Goal: Information Seeking & Learning: Check status

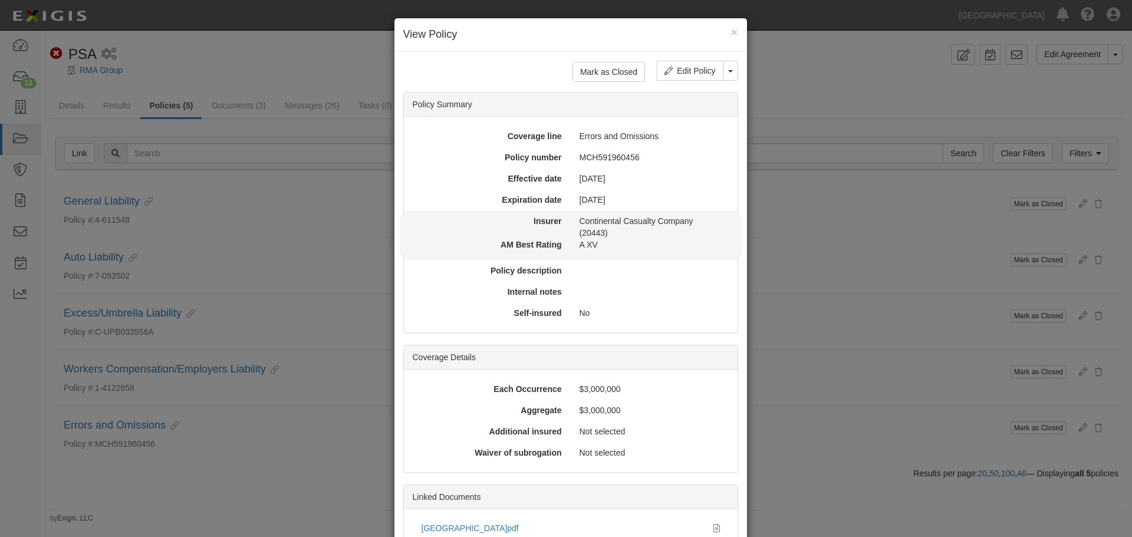
scroll to position [176, 0]
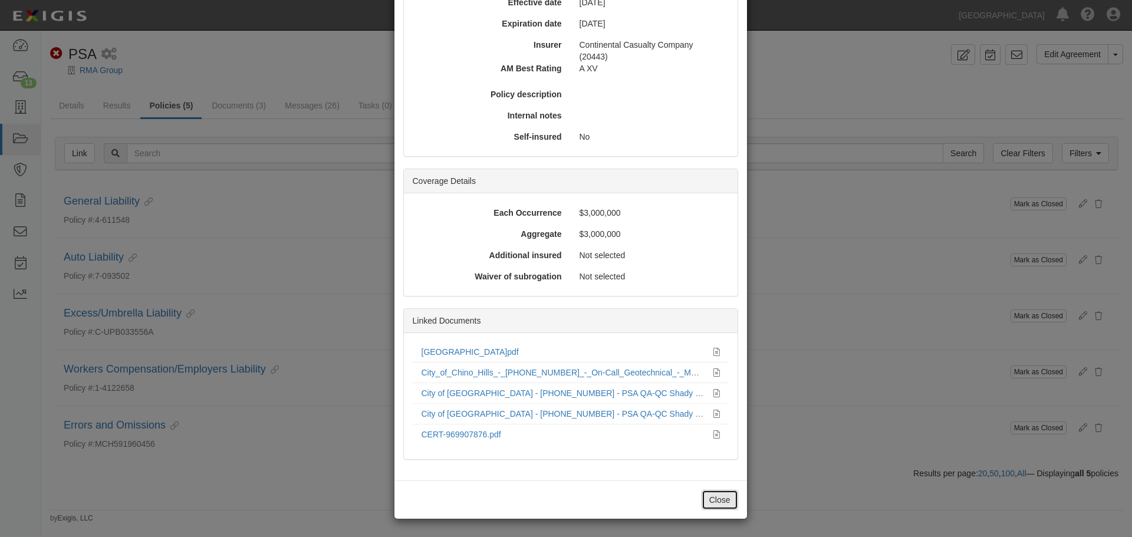
click at [713, 502] on button "Close" at bounding box center [720, 500] width 37 height 20
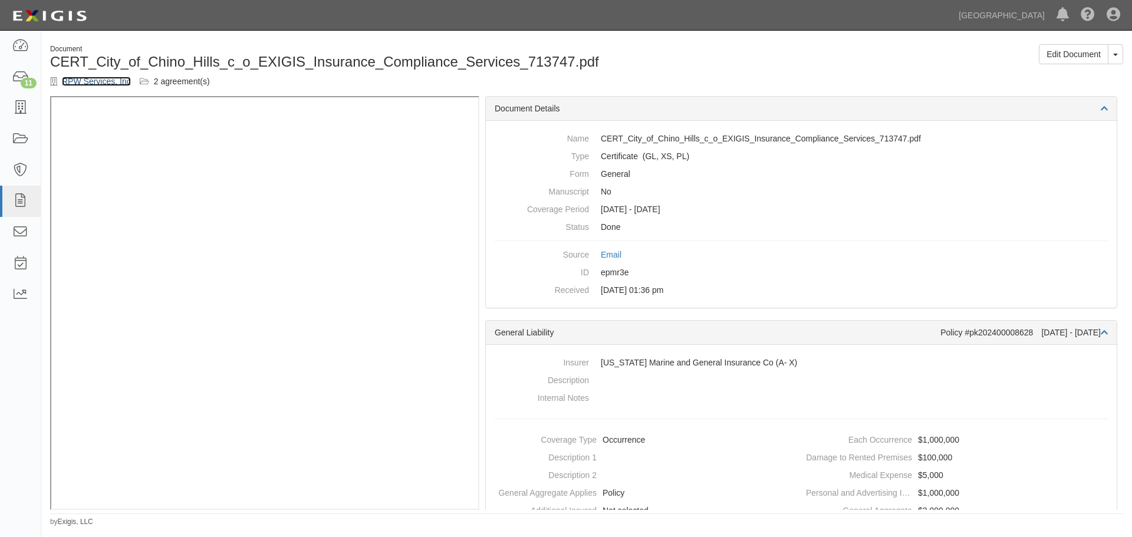
click at [96, 81] on link "RPW Services, Inc" at bounding box center [96, 81] width 69 height 9
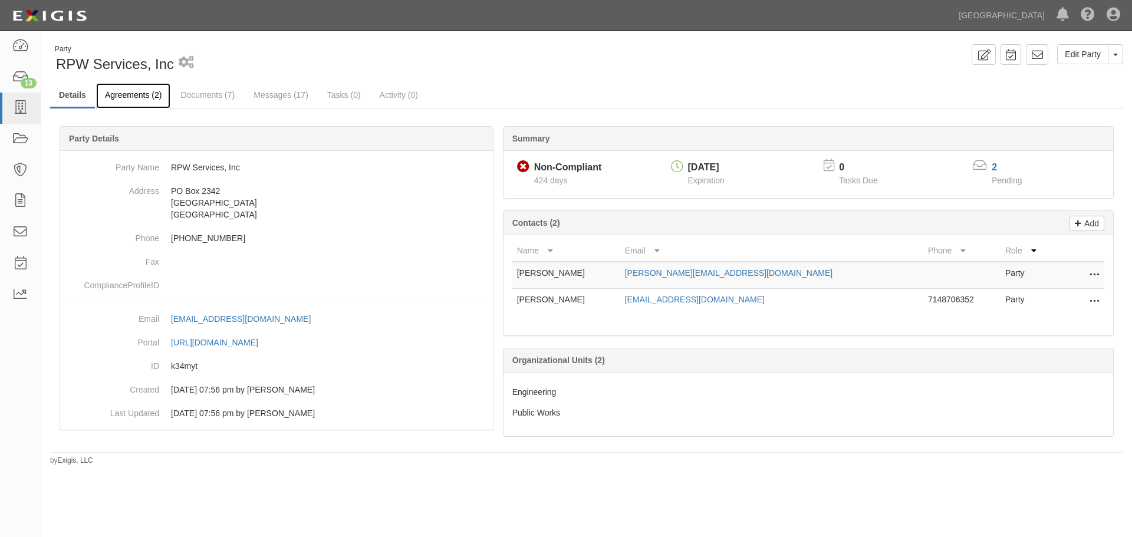
click at [137, 97] on link "Agreements (2)" at bounding box center [133, 95] width 74 height 25
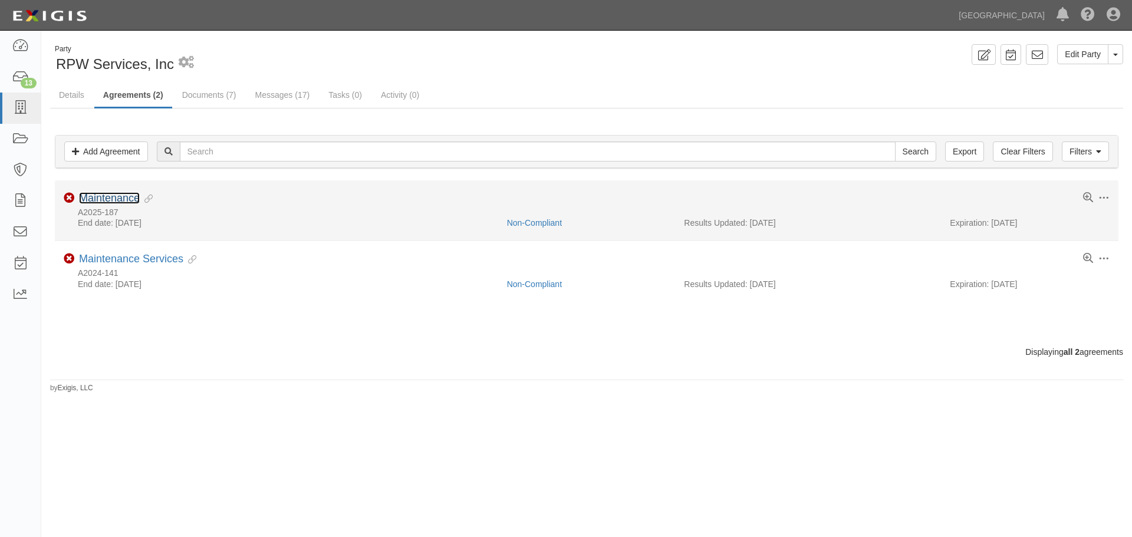
click at [118, 193] on link "Maintenance" at bounding box center [109, 198] width 61 height 12
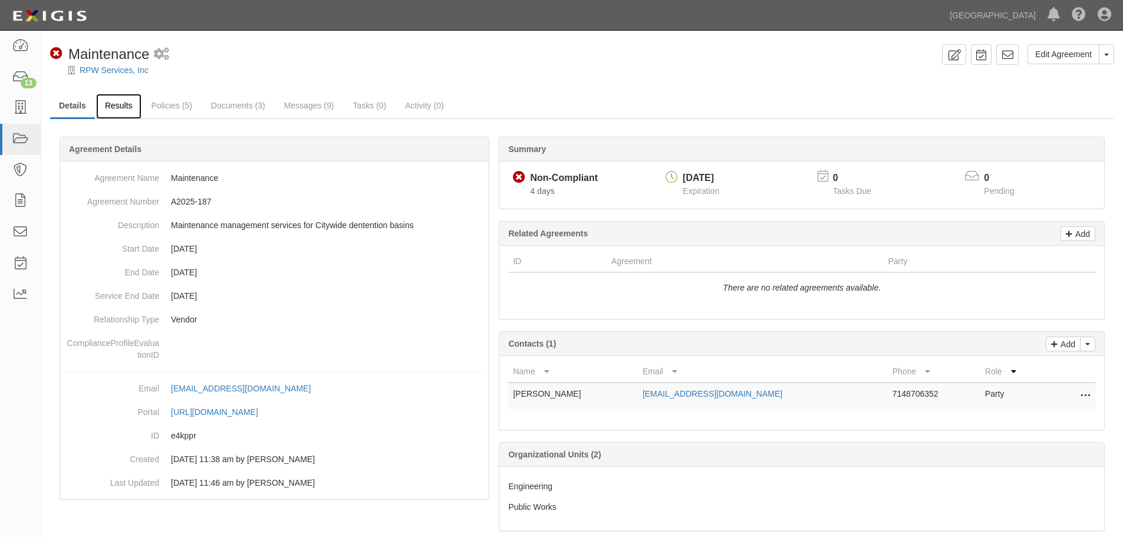
click at [124, 106] on link "Results" at bounding box center [118, 106] width 45 height 25
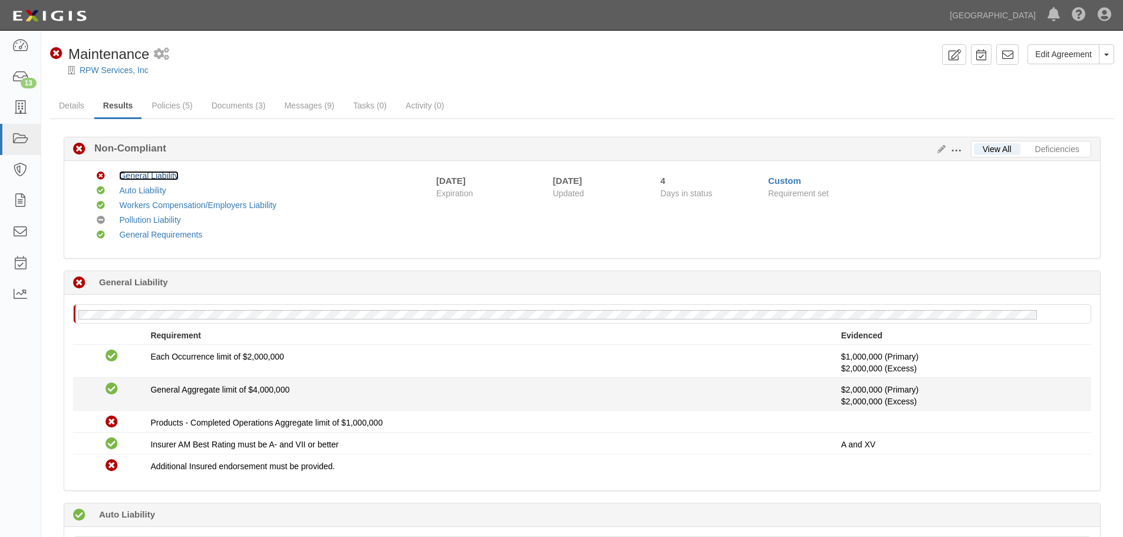
click at [169, 172] on link "General Liability" at bounding box center [148, 175] width 59 height 9
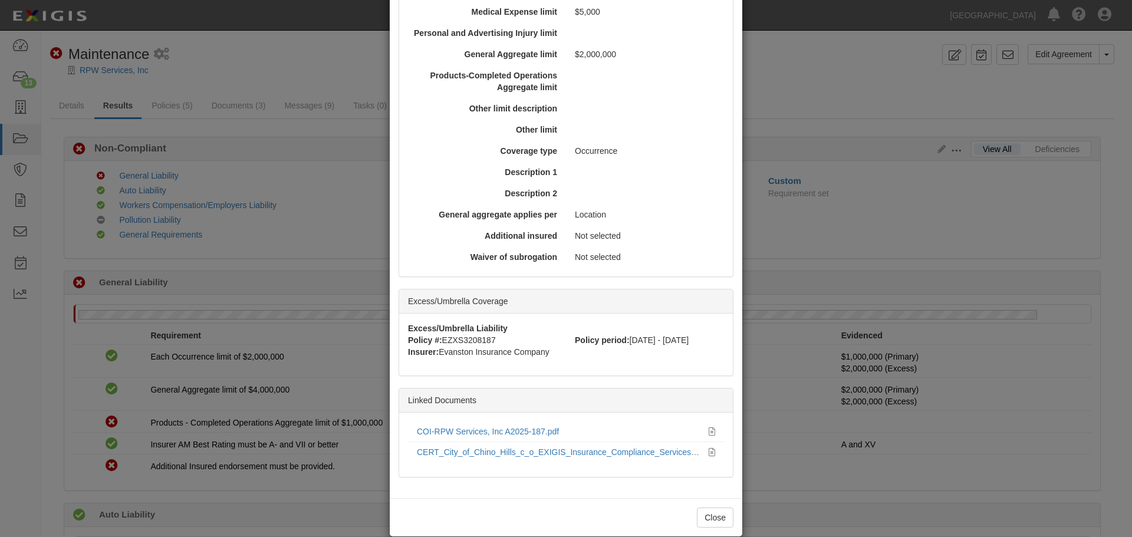
scroll to position [403, 0]
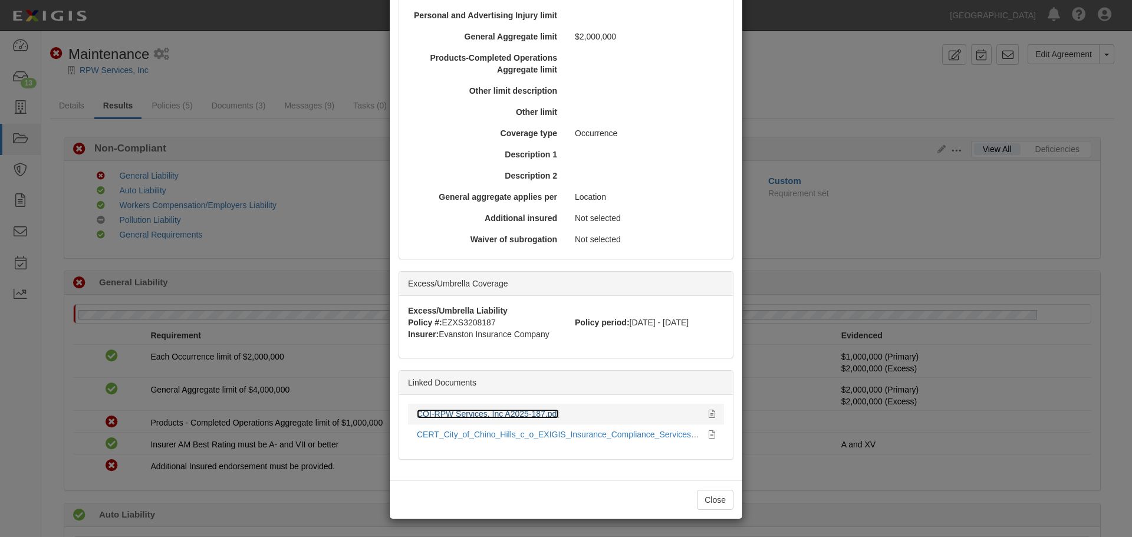
click at [498, 415] on link "COI-RPW Services, Inc A2025-187.pdf" at bounding box center [488, 413] width 142 height 9
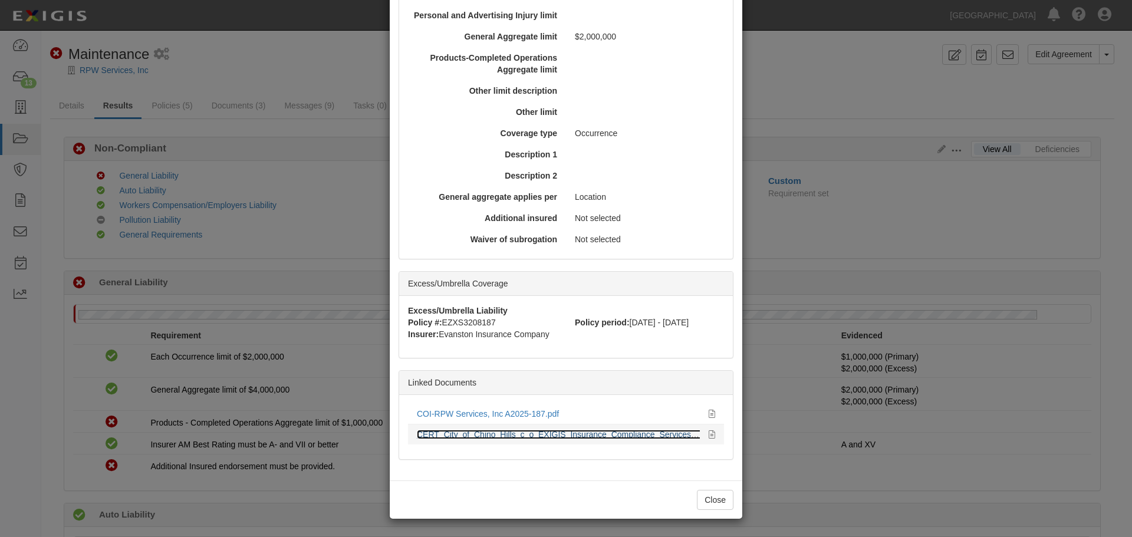
click at [593, 431] on link "CERT_City_of_Chino_Hills_c_o_EXIGIS_Insurance_Compliance_Services_713747.pdf" at bounding box center [577, 434] width 320 height 9
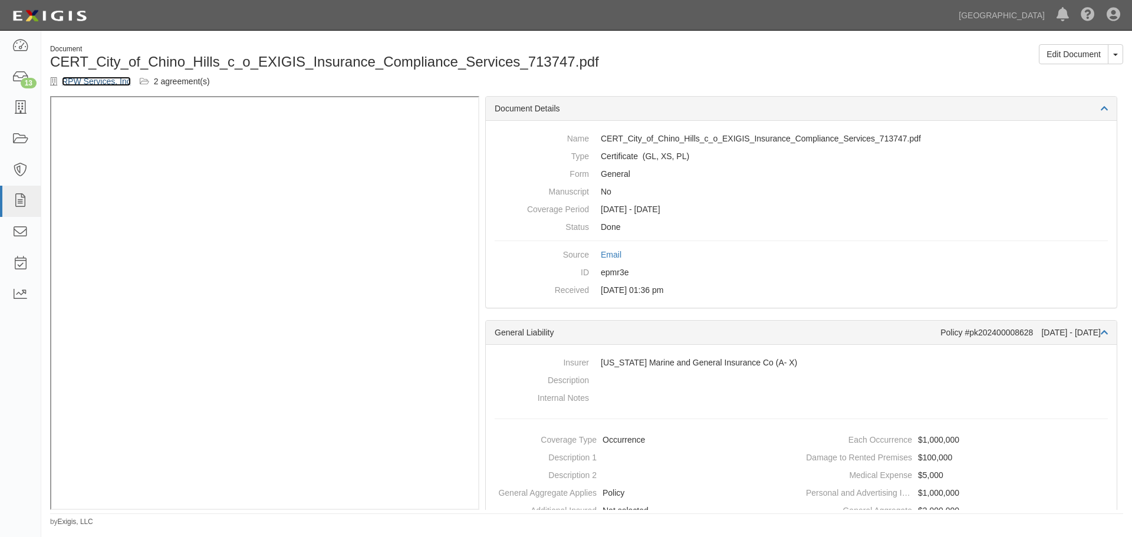
drag, startPoint x: 88, startPoint y: 80, endPoint x: 85, endPoint y: 90, distance: 11.0
click at [88, 80] on link "RPW Services, Inc" at bounding box center [96, 81] width 69 height 9
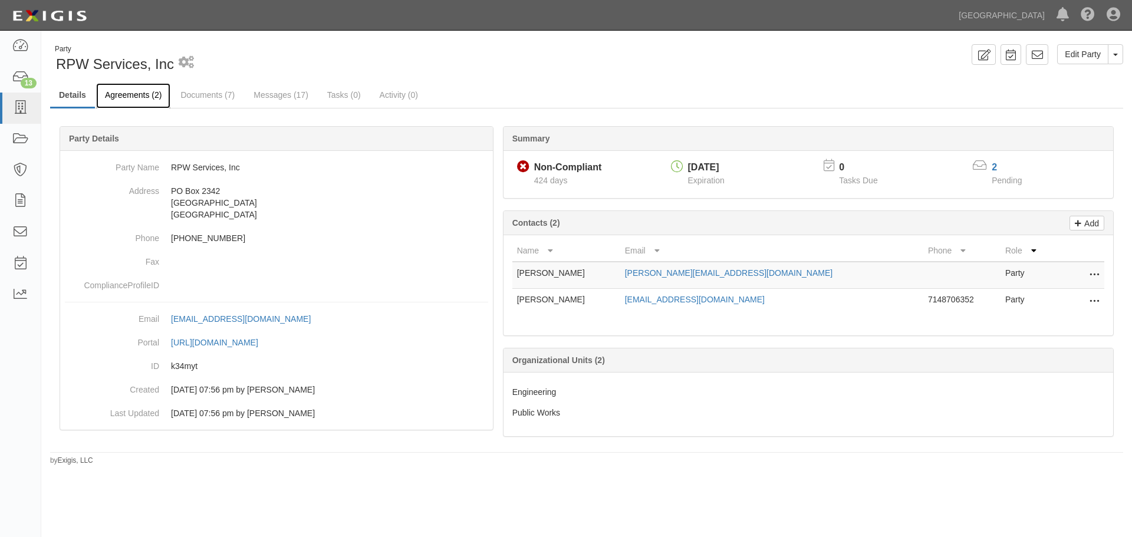
click at [154, 91] on link "Agreements (2)" at bounding box center [133, 95] width 74 height 25
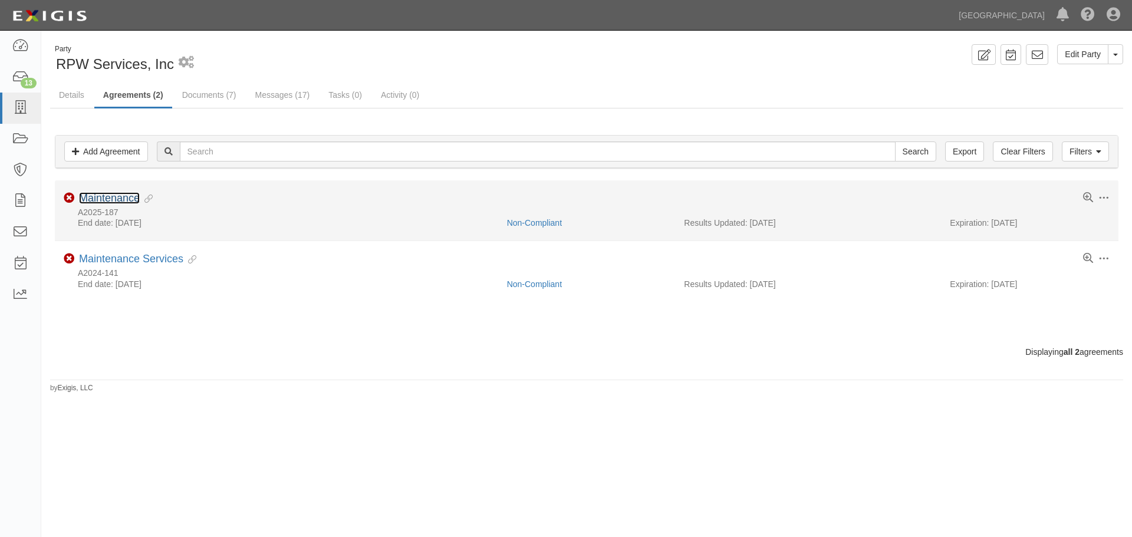
click at [104, 195] on link "Maintenance" at bounding box center [109, 198] width 61 height 12
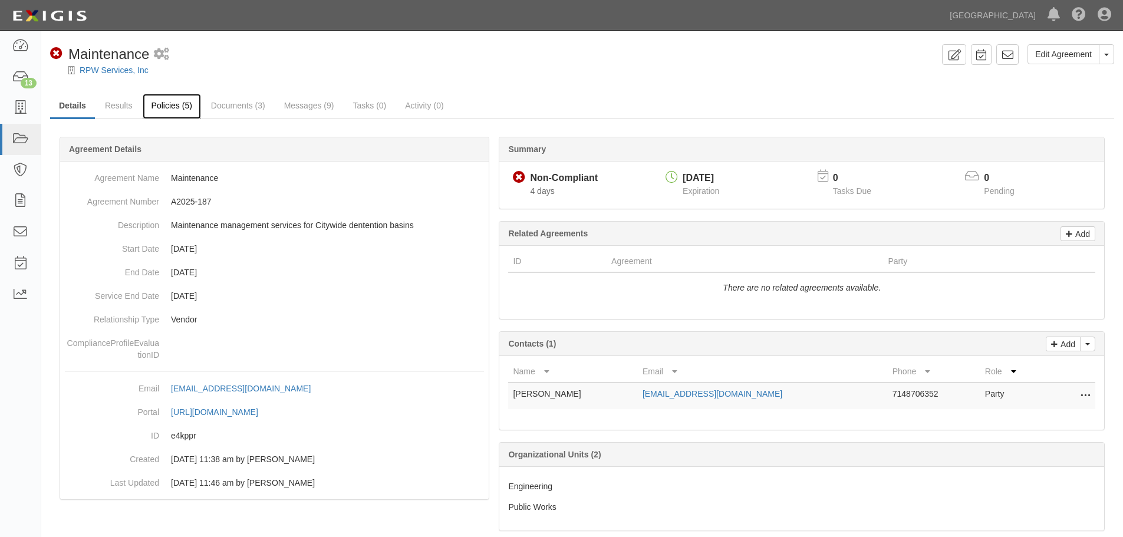
click at [169, 106] on link "Policies (5)" at bounding box center [172, 106] width 58 height 25
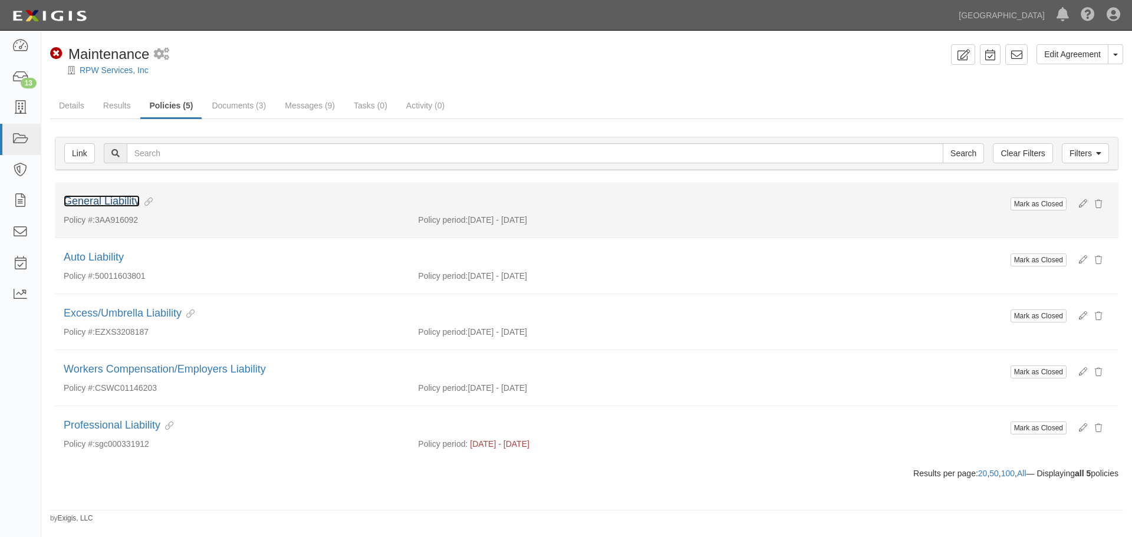
click at [110, 198] on link "General Liability" at bounding box center [102, 201] width 76 height 12
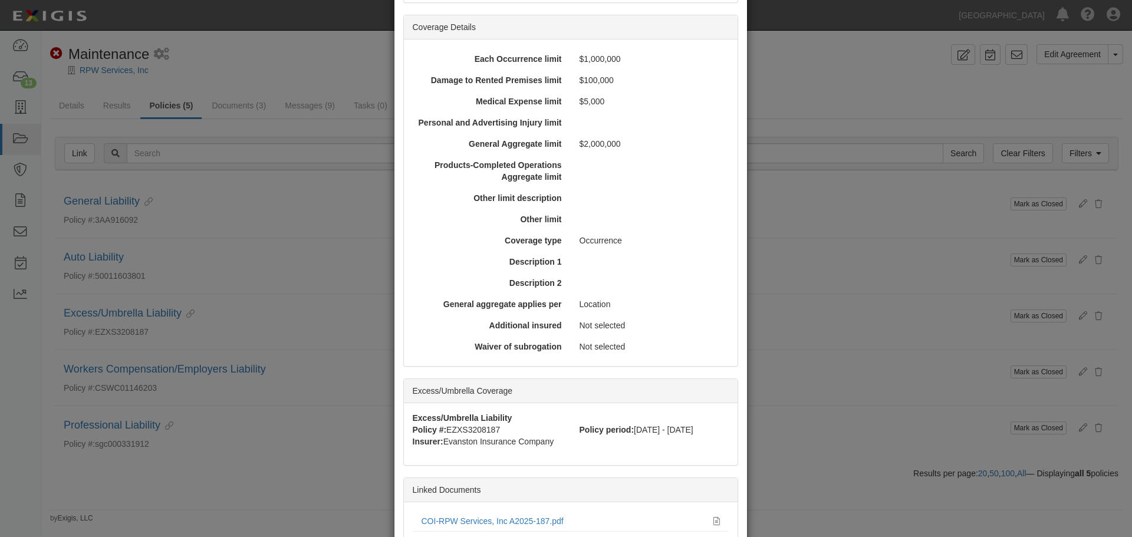
scroll to position [190, 0]
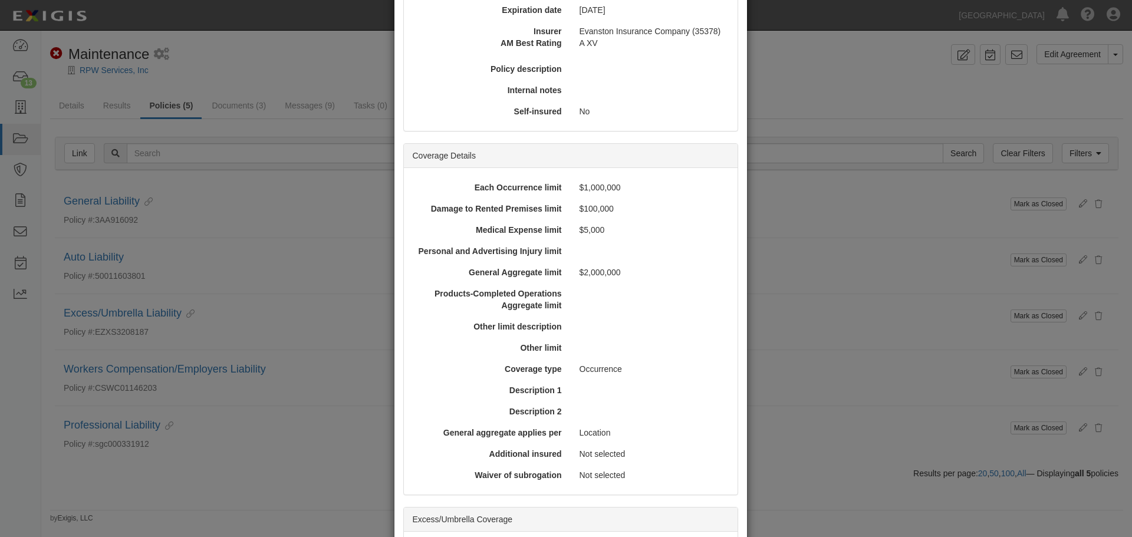
click at [291, 271] on div "× View Policy Mark as Closed Edit Policy Toggle Dropdown Delete Policy Policy S…" at bounding box center [566, 268] width 1132 height 537
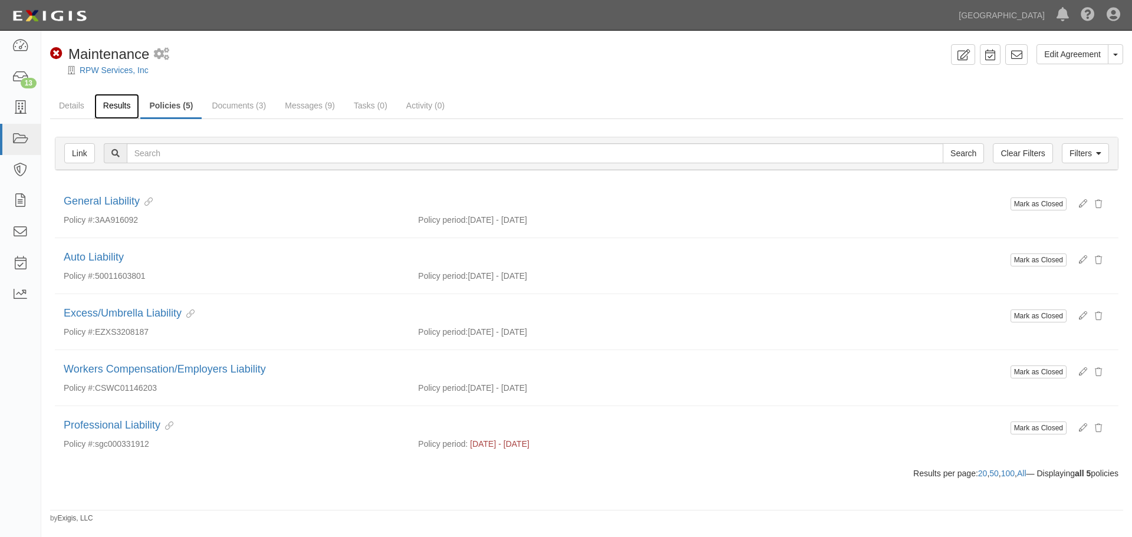
click at [107, 105] on link "Results" at bounding box center [116, 106] width 45 height 25
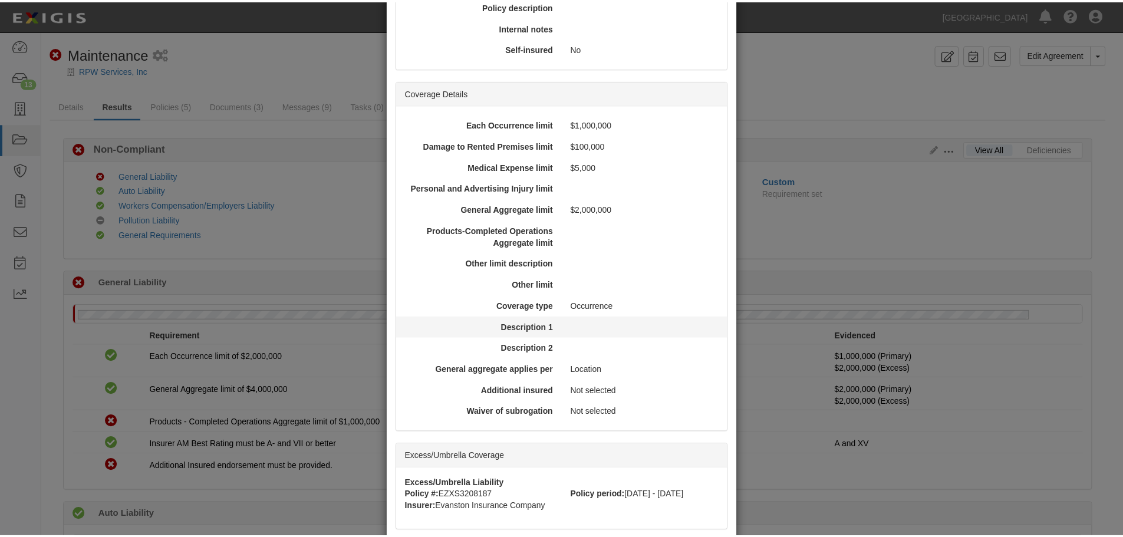
scroll to position [226, 0]
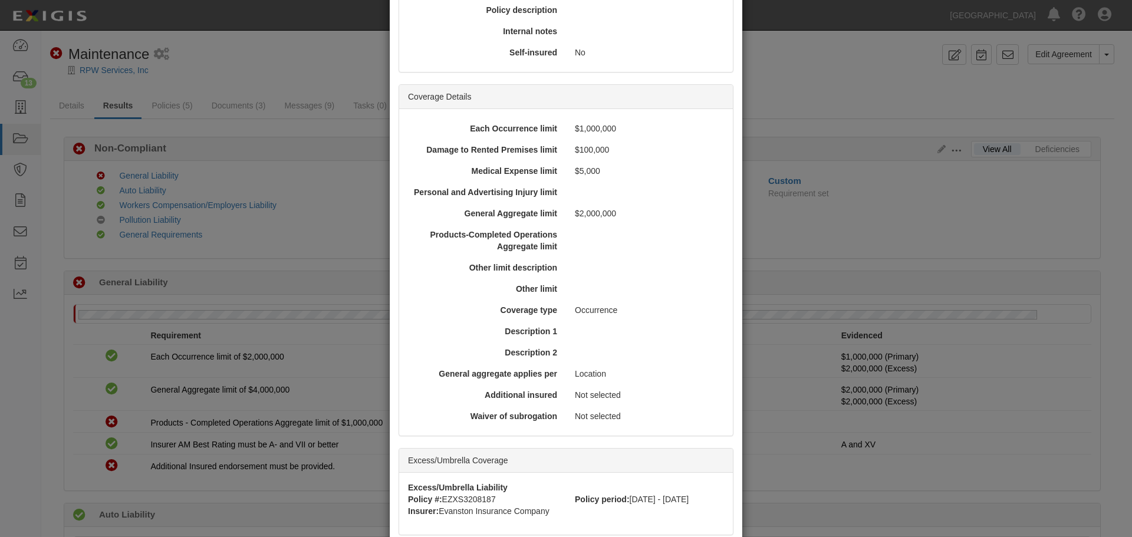
click at [227, 55] on div "× View Policy Policy Summary Coverage line General Liability Policy number 3AA9…" at bounding box center [566, 268] width 1132 height 537
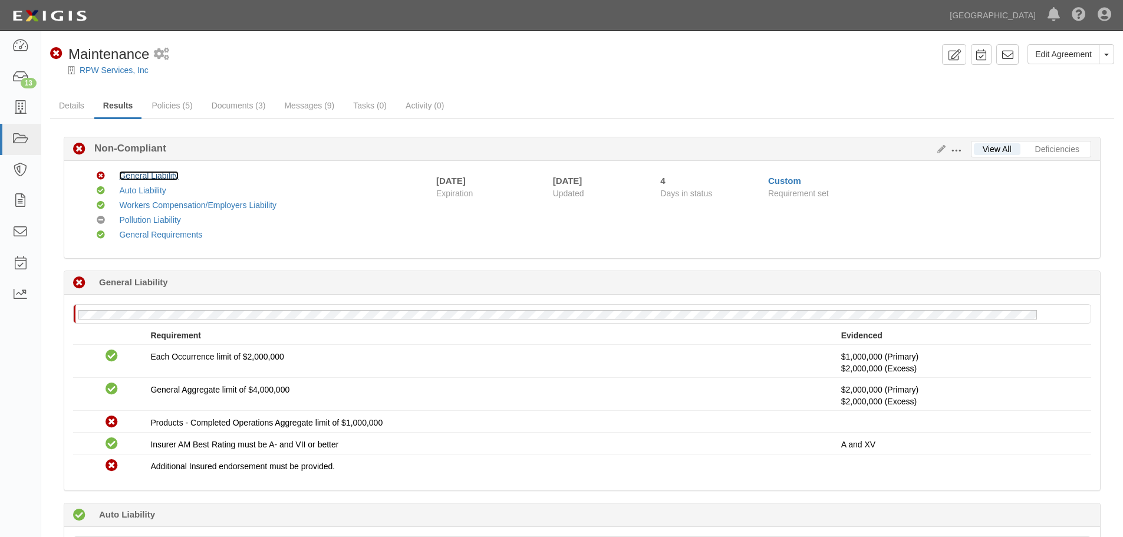
click at [148, 177] on link "General Liability" at bounding box center [148, 175] width 59 height 9
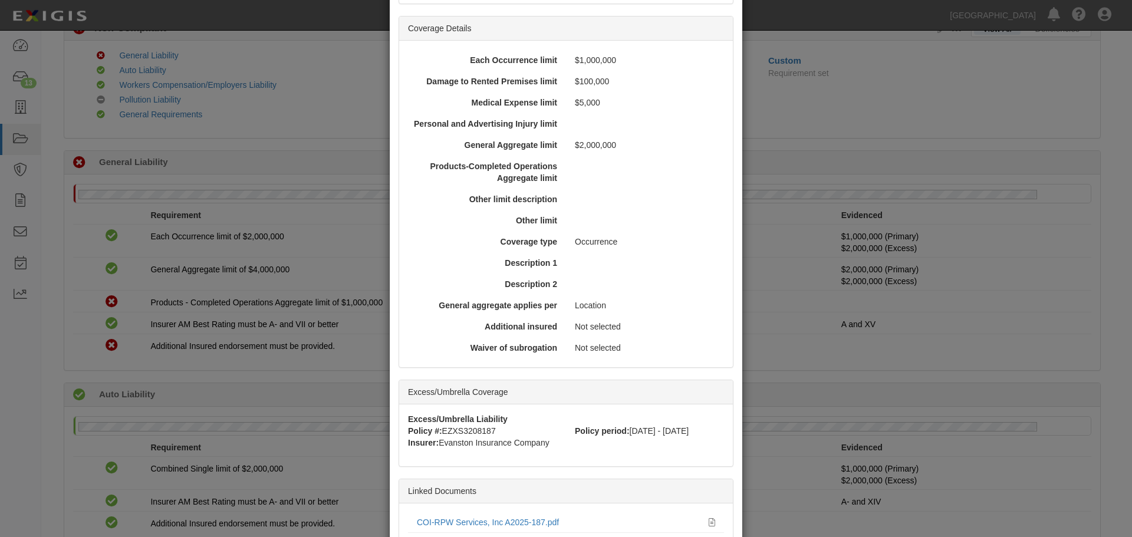
scroll to position [403, 0]
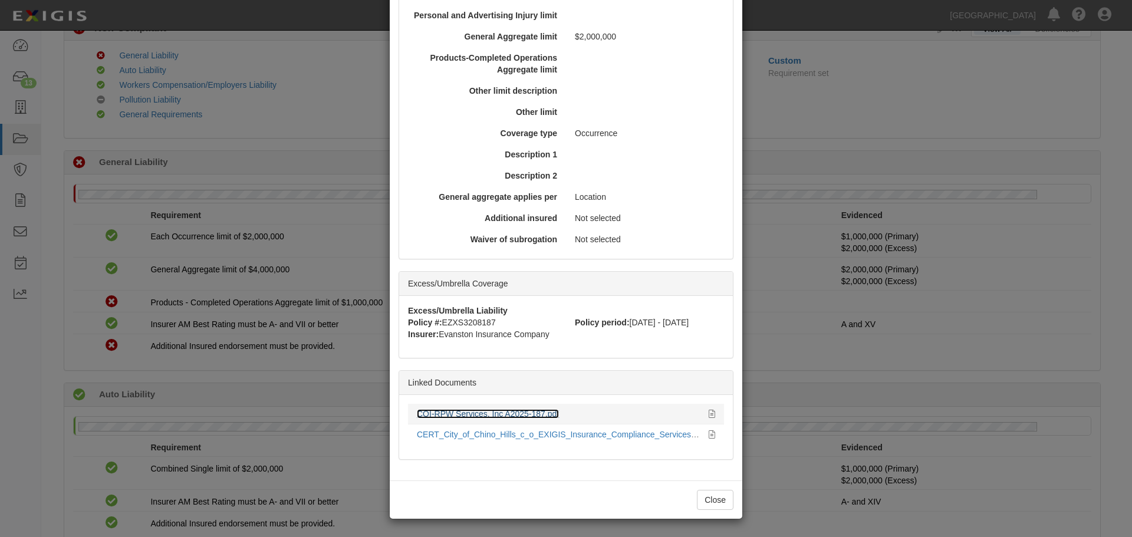
click at [509, 413] on link "COI-RPW Services, Inc A2025-187.pdf" at bounding box center [488, 413] width 142 height 9
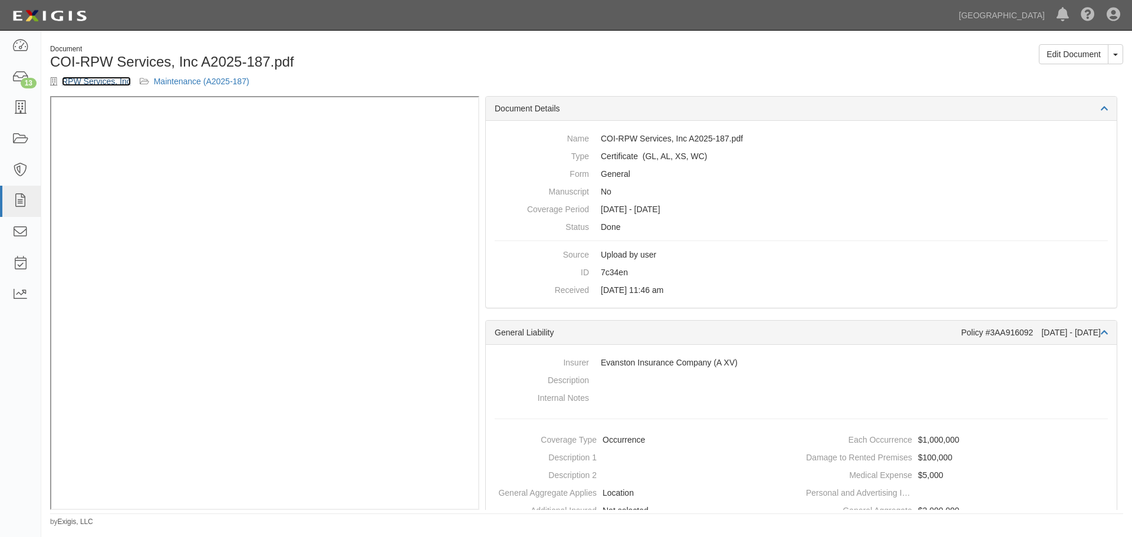
click at [100, 83] on link "RPW Services, Inc" at bounding box center [96, 81] width 69 height 9
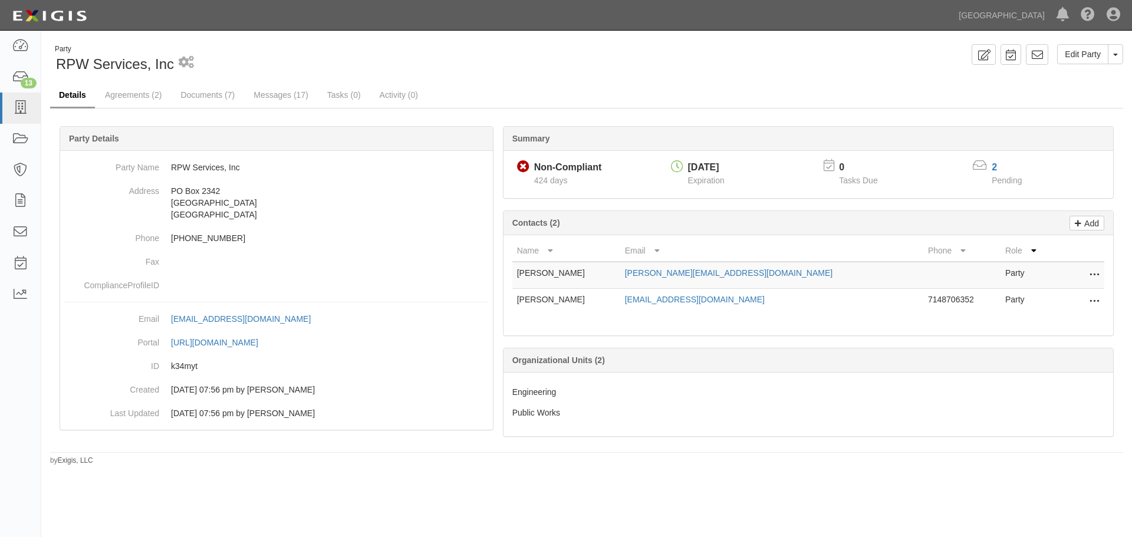
click at [77, 97] on link "Details" at bounding box center [72, 95] width 45 height 25
click at [139, 95] on link "Agreements (2)" at bounding box center [133, 95] width 74 height 25
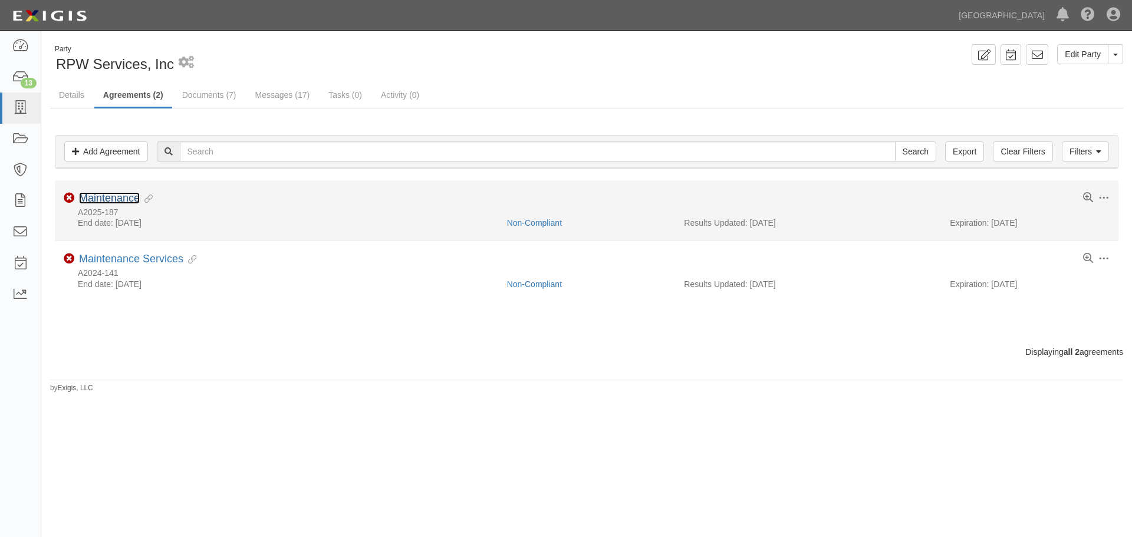
click at [102, 197] on link "Maintenance" at bounding box center [109, 198] width 61 height 12
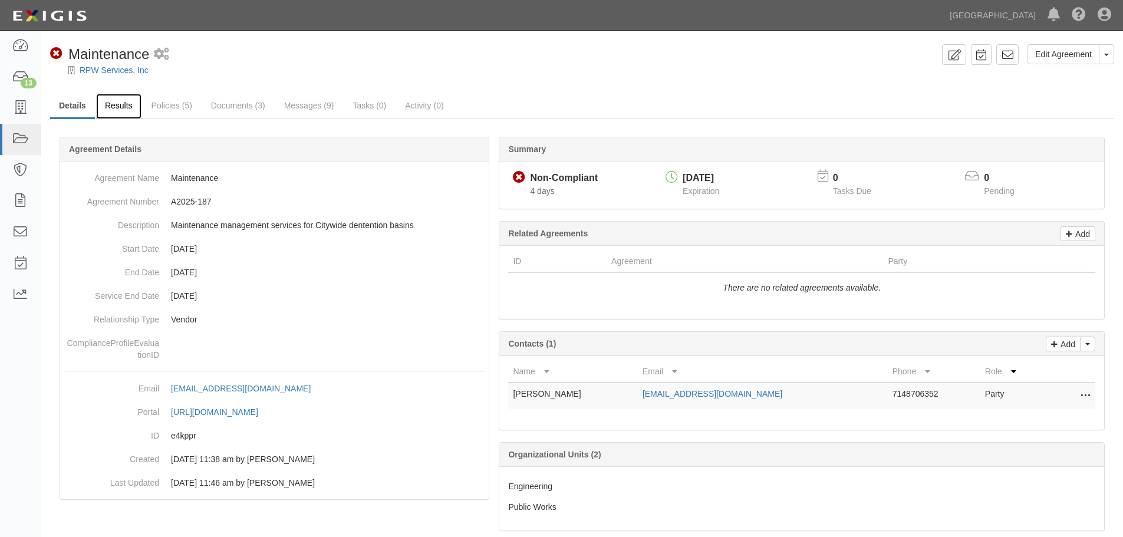
click at [118, 106] on link "Results" at bounding box center [118, 106] width 45 height 25
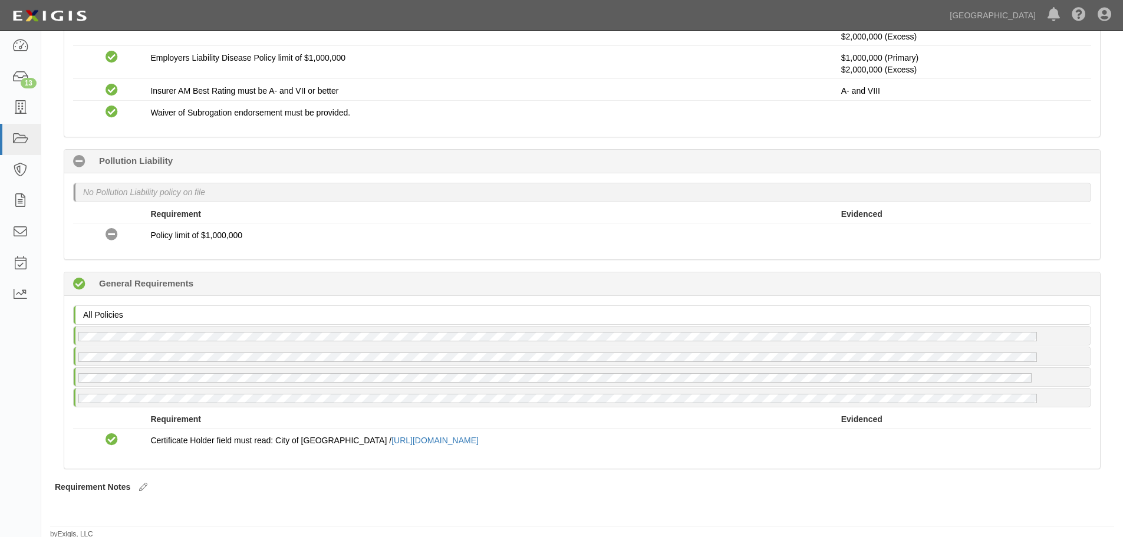
scroll to position [777, 0]
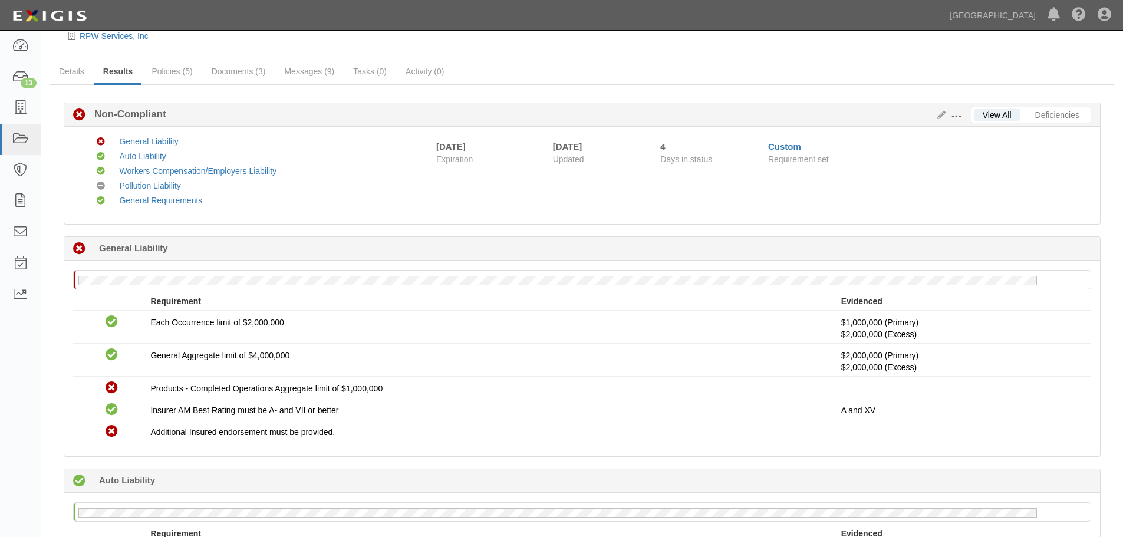
scroll to position [0, 0]
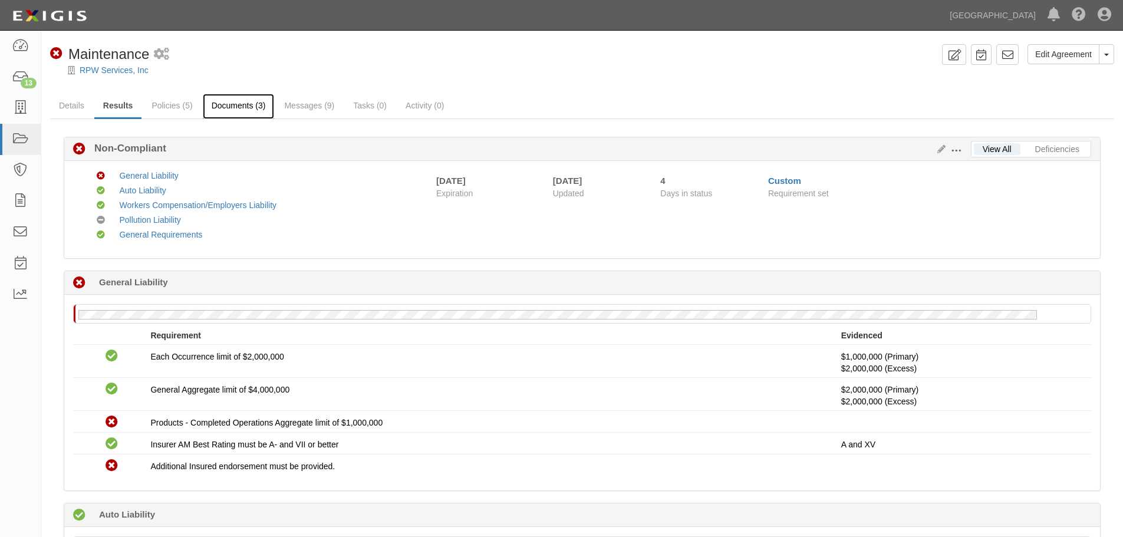
drag, startPoint x: 221, startPoint y: 114, endPoint x: 221, endPoint y: 106, distance: 7.7
click at [221, 113] on link "Documents (3)" at bounding box center [239, 106] width 72 height 25
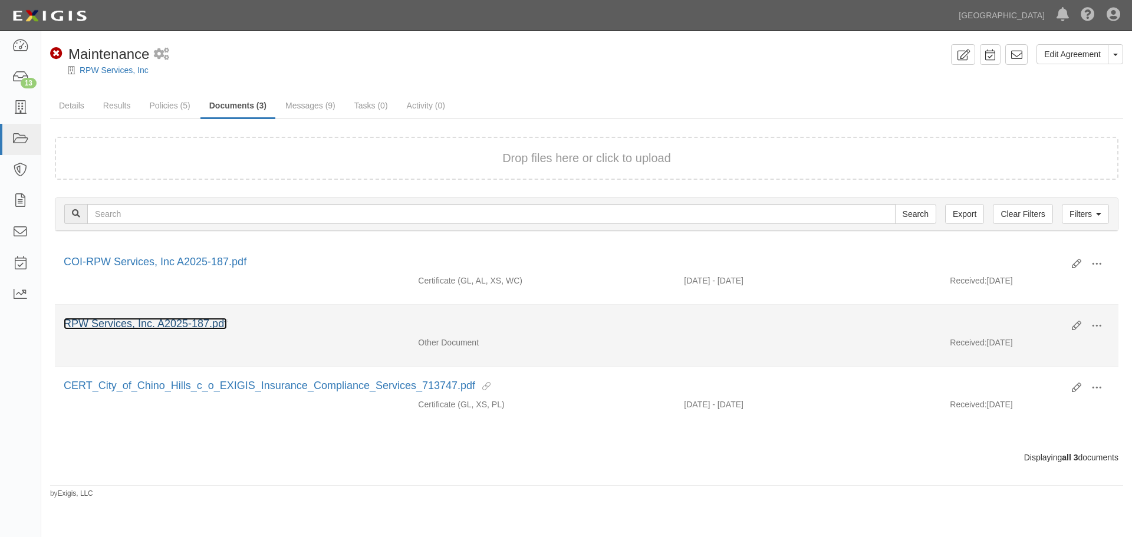
click at [192, 324] on link "RPW Services, Inc. A2025-187.pdf" at bounding box center [145, 324] width 163 height 12
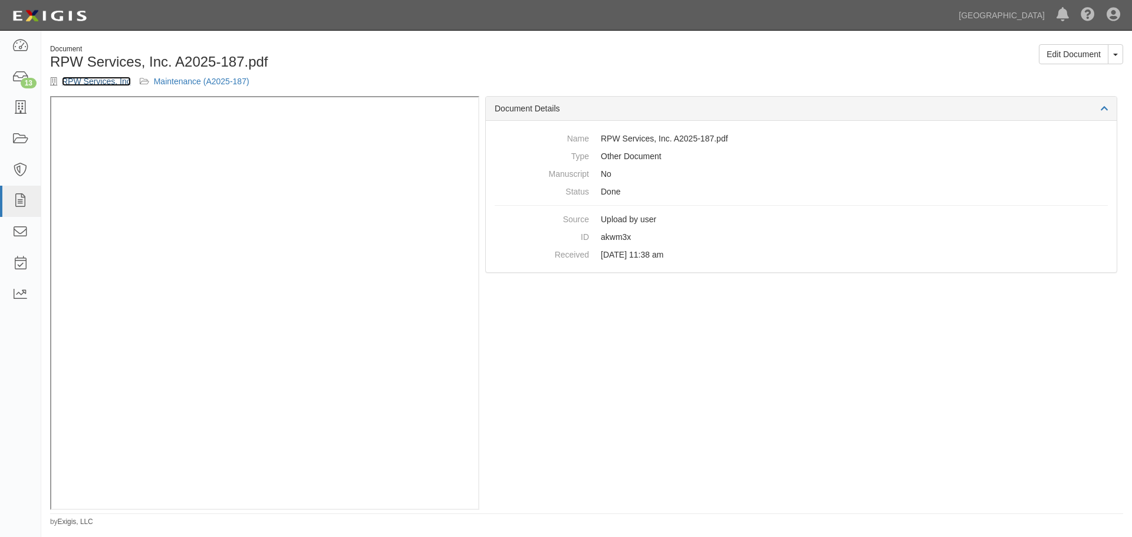
click at [75, 82] on link "RPW Services, Inc" at bounding box center [96, 81] width 69 height 9
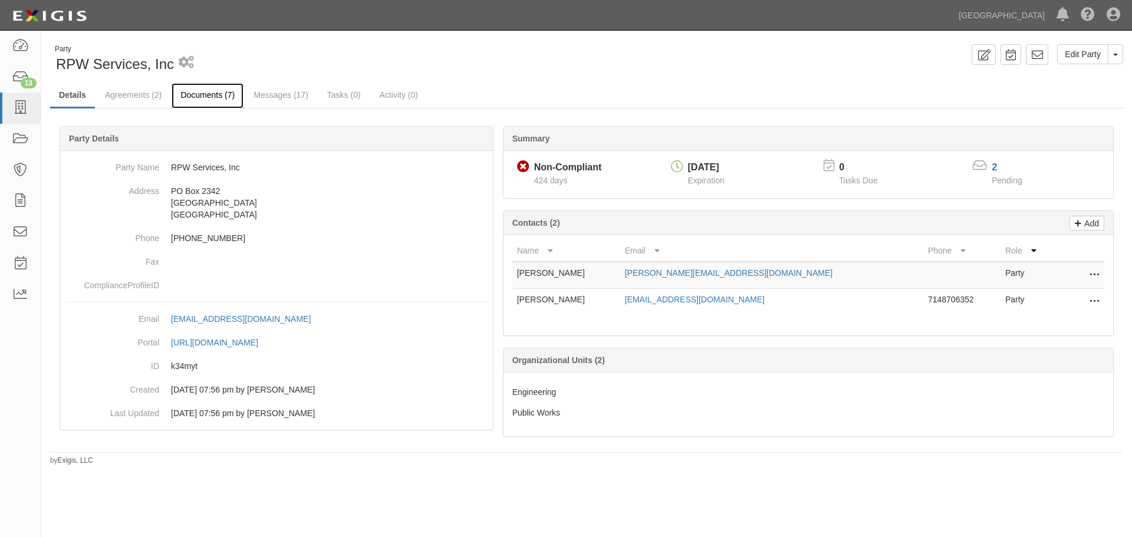
click at [193, 91] on link "Documents (7)" at bounding box center [208, 95] width 72 height 25
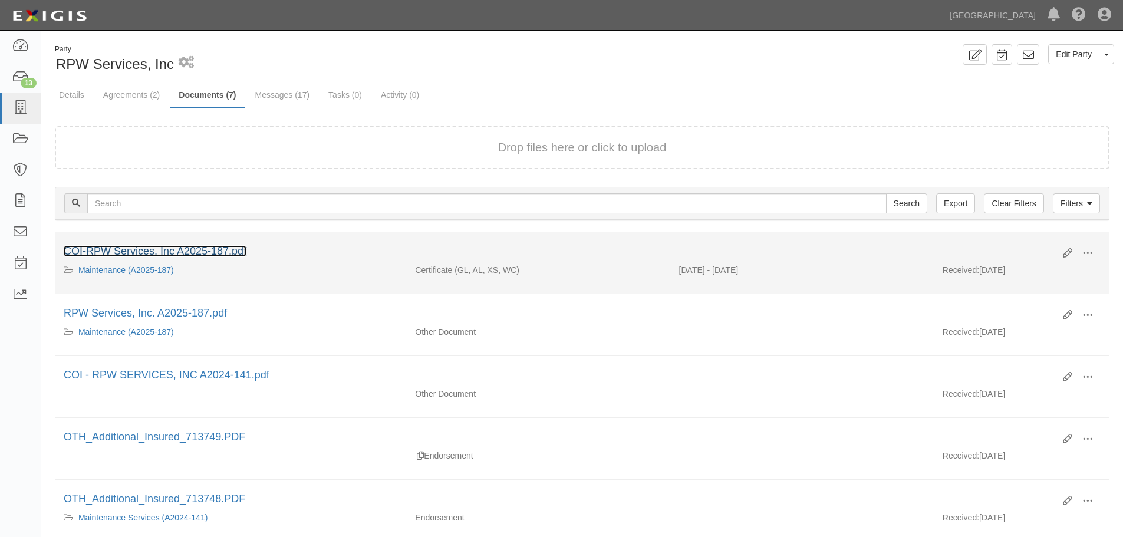
click at [208, 252] on link "COI-RPW Services, Inc A2025-187.pdf" at bounding box center [155, 251] width 183 height 12
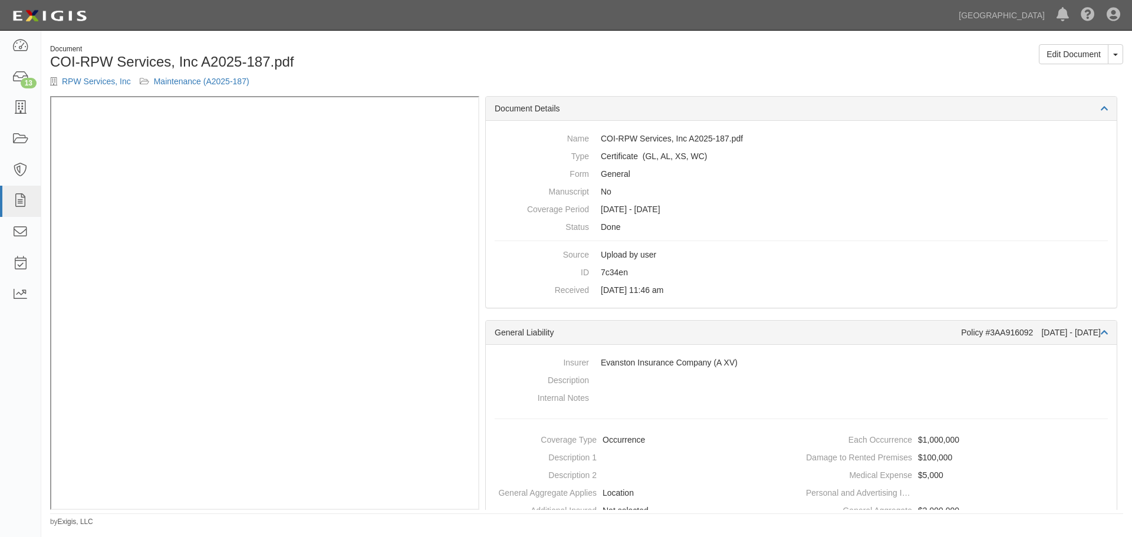
drag, startPoint x: 637, startPoint y: 74, endPoint x: 640, endPoint y: 80, distance: 6.4
click at [638, 75] on div "Document COI-RPW Services, Inc A2025-187.pdf RPW Services, Inc Maintenance (A20…" at bounding box center [586, 70] width 1091 height 52
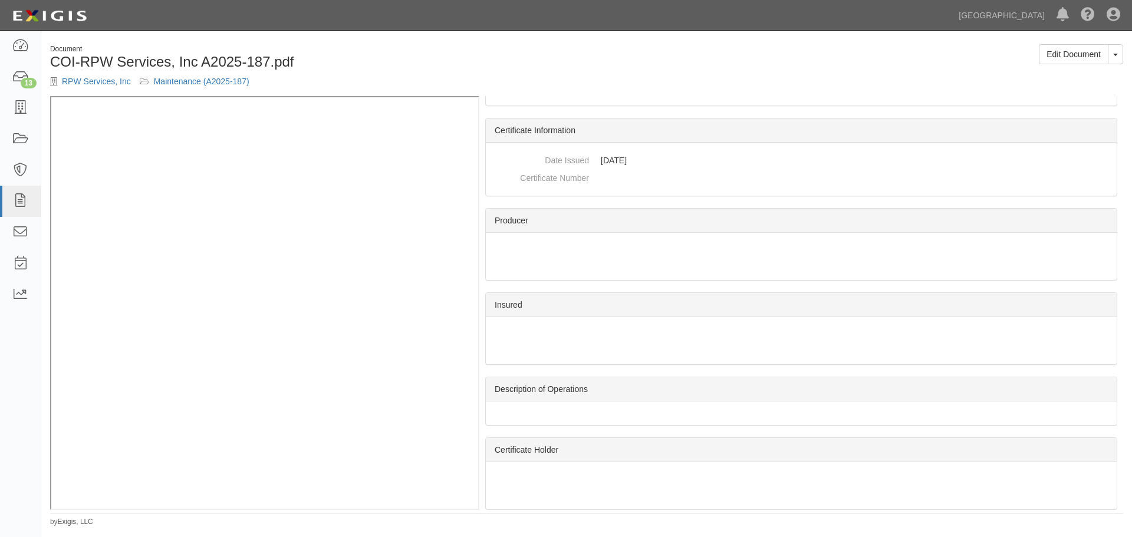
scroll to position [1231, 0]
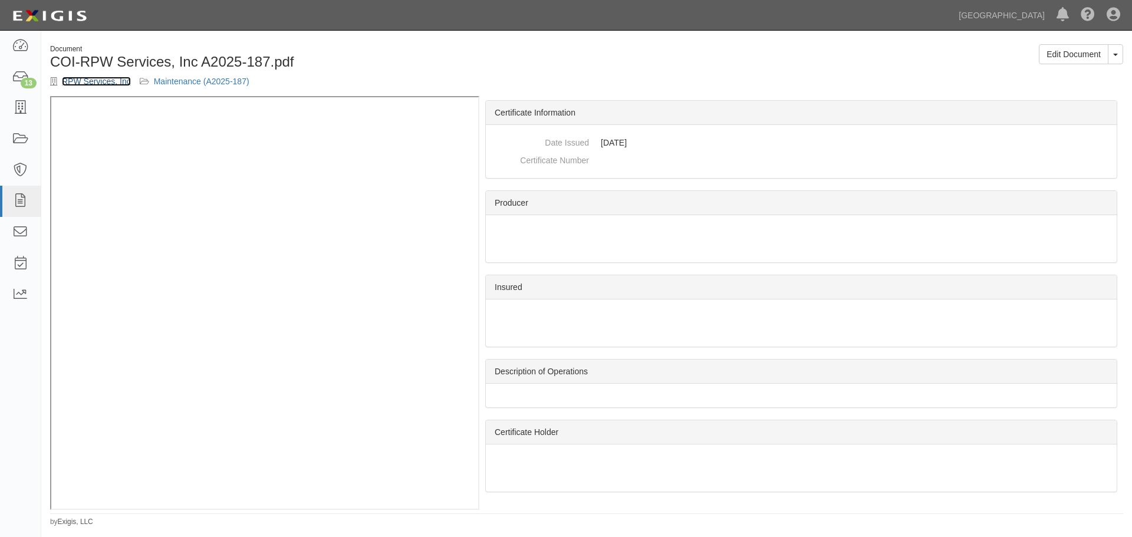
click at [96, 79] on link "RPW Services, Inc" at bounding box center [96, 81] width 69 height 9
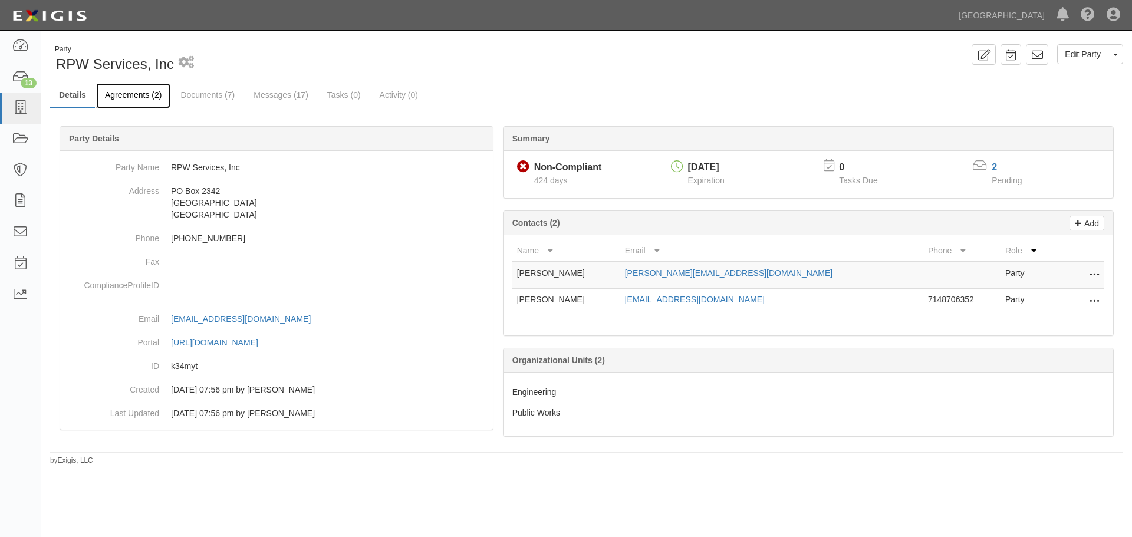
click at [131, 95] on link "Agreements (2)" at bounding box center [133, 95] width 74 height 25
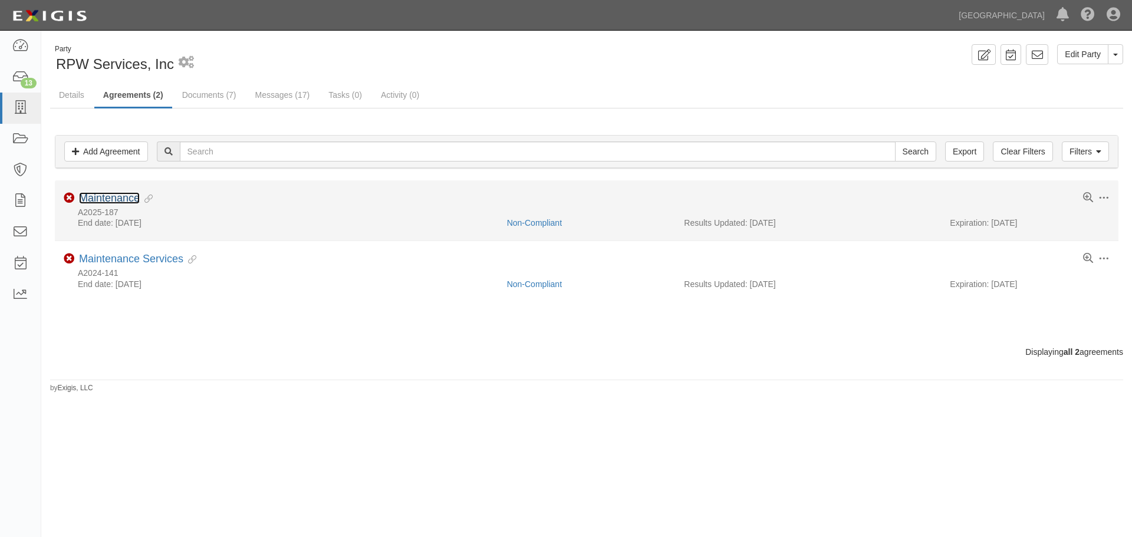
click at [96, 200] on link "Maintenance" at bounding box center [109, 198] width 61 height 12
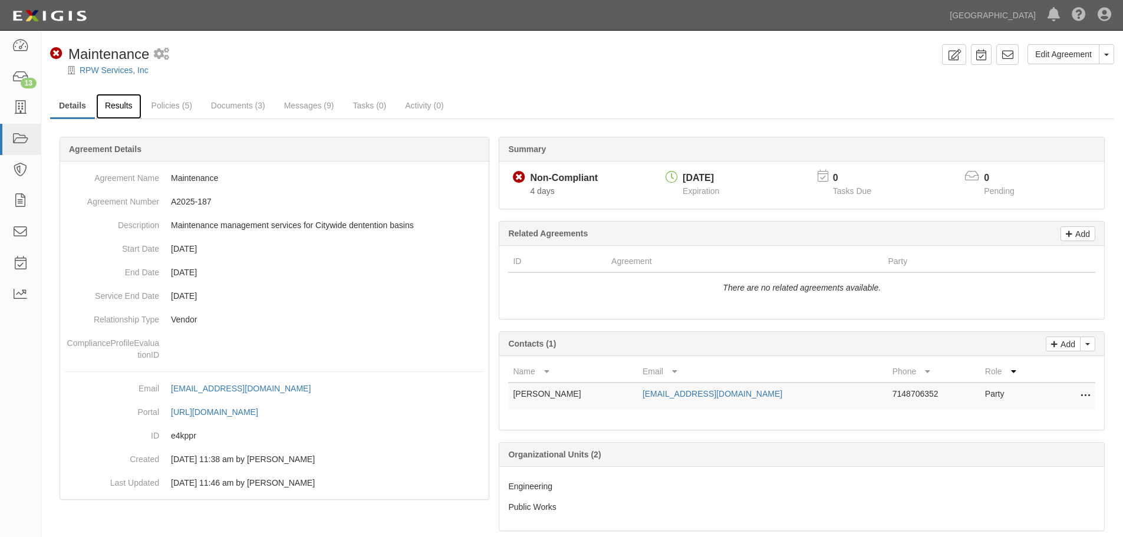
click at [111, 102] on link "Results" at bounding box center [118, 106] width 45 height 25
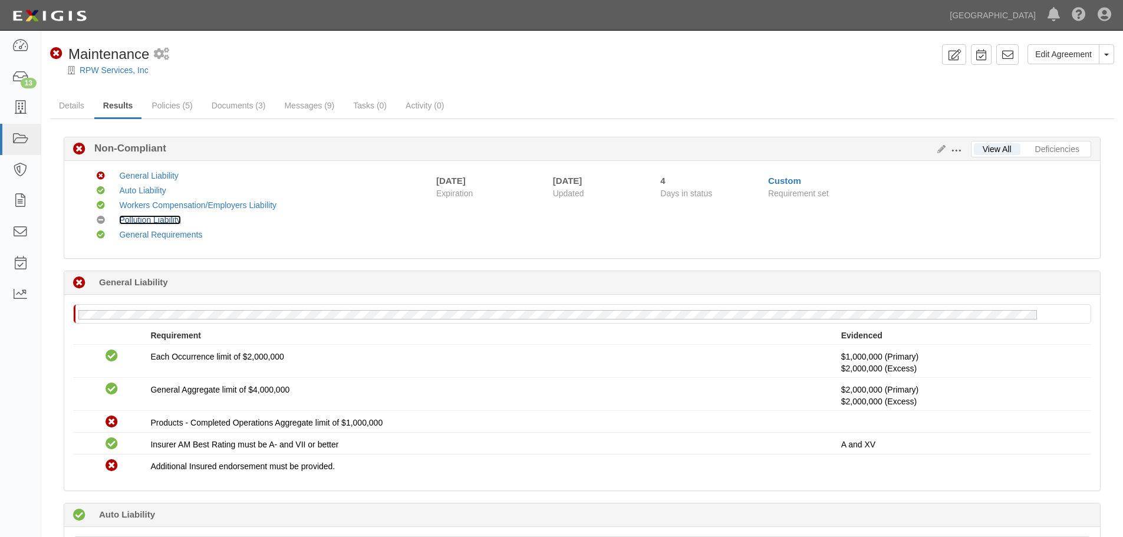
click at [142, 217] on link "Pollution Liability" at bounding box center [149, 219] width 61 height 9
click at [774, 178] on link "Custom" at bounding box center [784, 181] width 33 height 10
click at [13, 114] on icon at bounding box center [20, 108] width 17 height 14
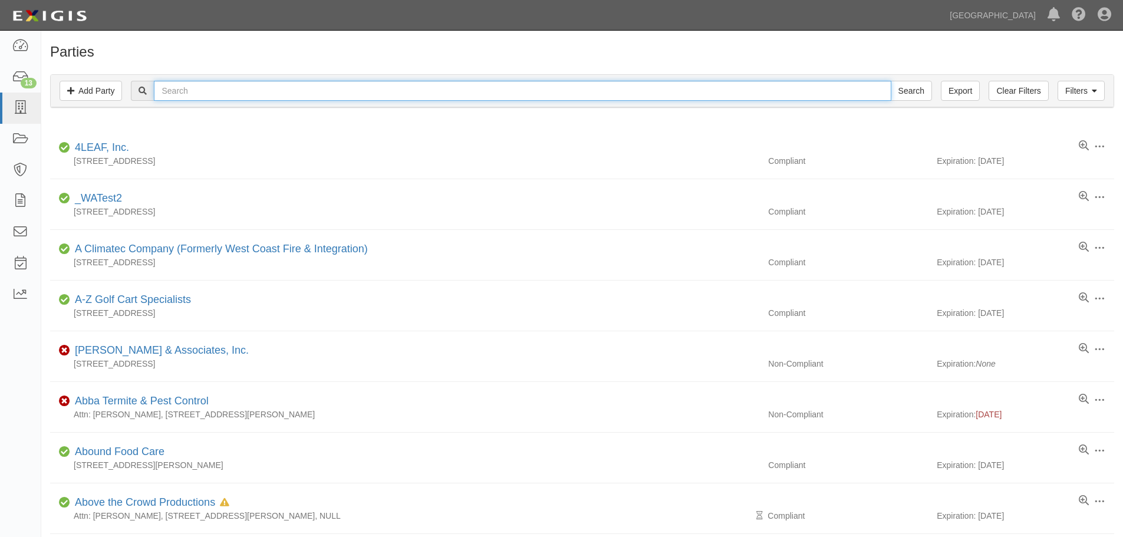
click at [200, 85] on input "text" at bounding box center [522, 91] width 737 height 20
type input "RMA Group"
click at [891, 81] on input "Search" at bounding box center [911, 91] width 41 height 20
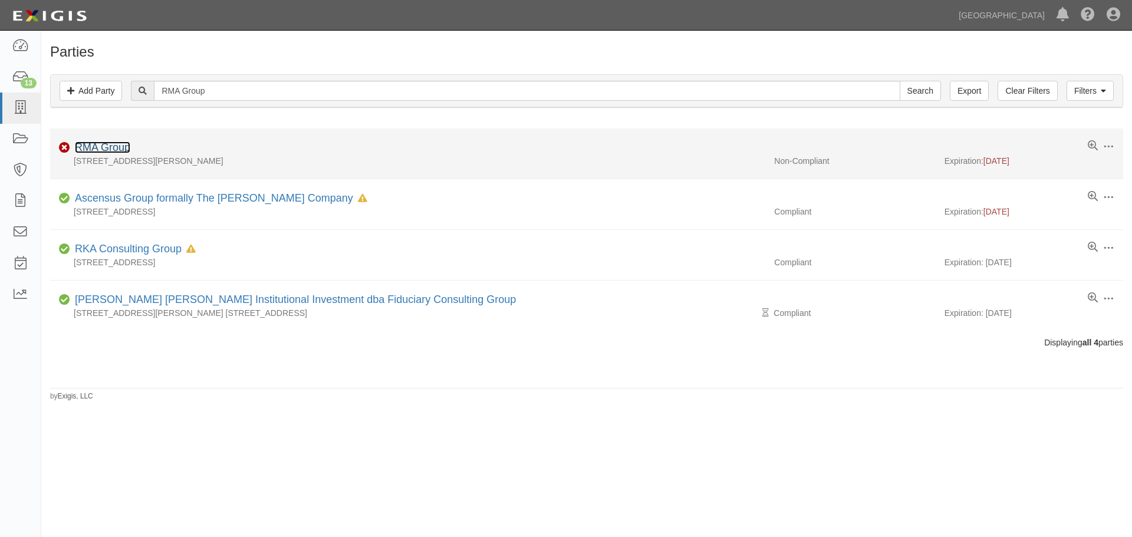
click at [100, 142] on link "RMA Group" at bounding box center [102, 148] width 55 height 12
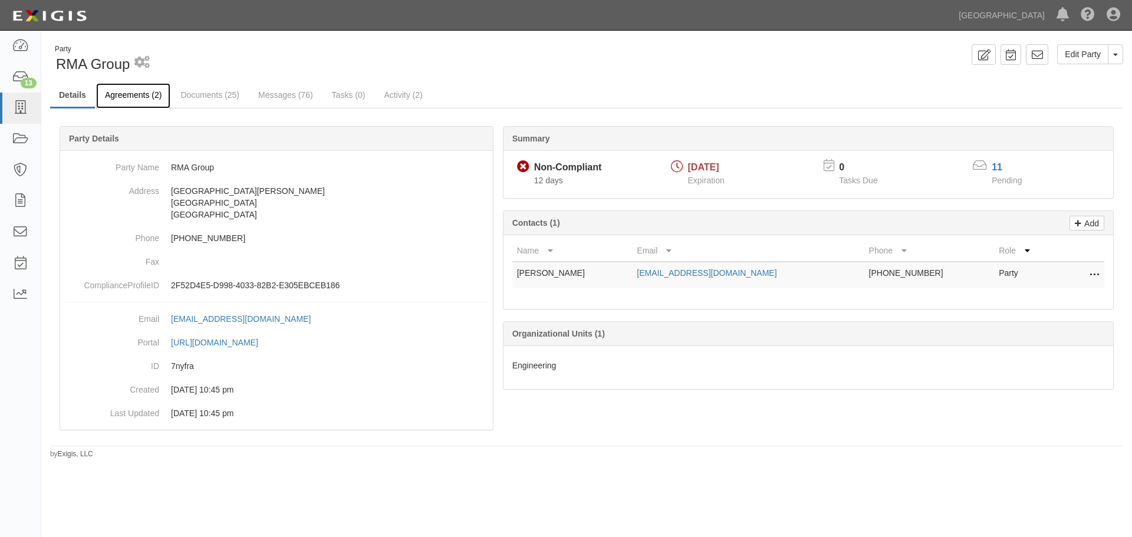
click at [123, 93] on link "Agreements (2)" at bounding box center [133, 95] width 74 height 25
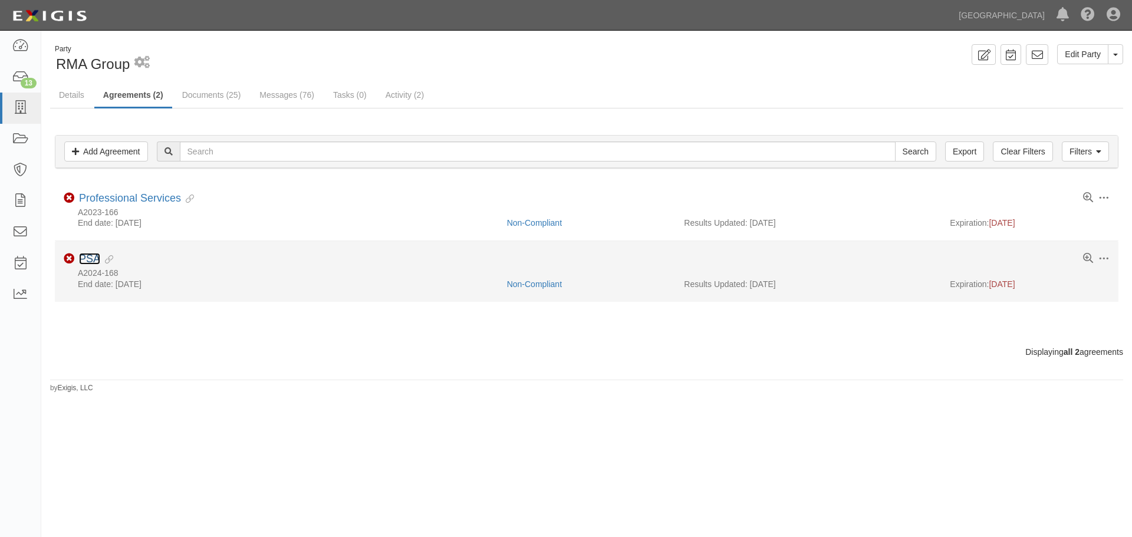
click at [88, 258] on link "PSA" at bounding box center [89, 259] width 21 height 12
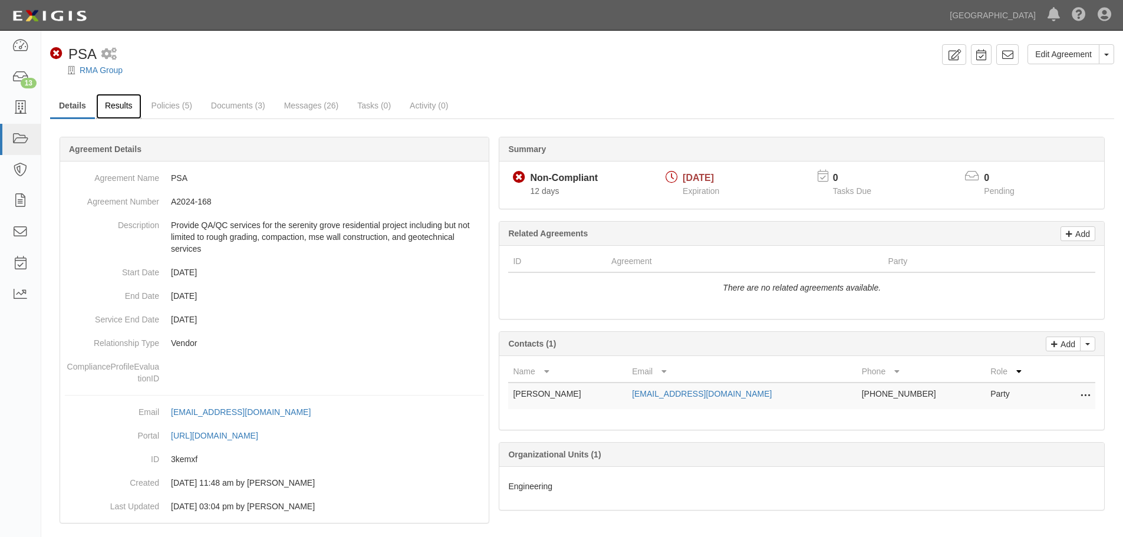
click at [129, 104] on link "Results" at bounding box center [118, 106] width 45 height 25
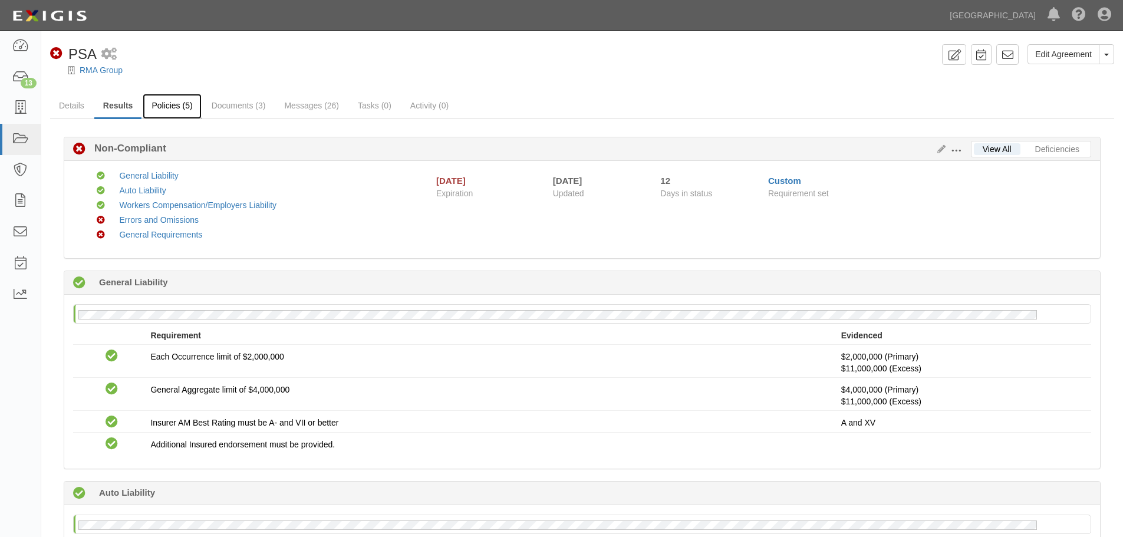
click at [173, 105] on link "Policies (5)" at bounding box center [172, 106] width 58 height 25
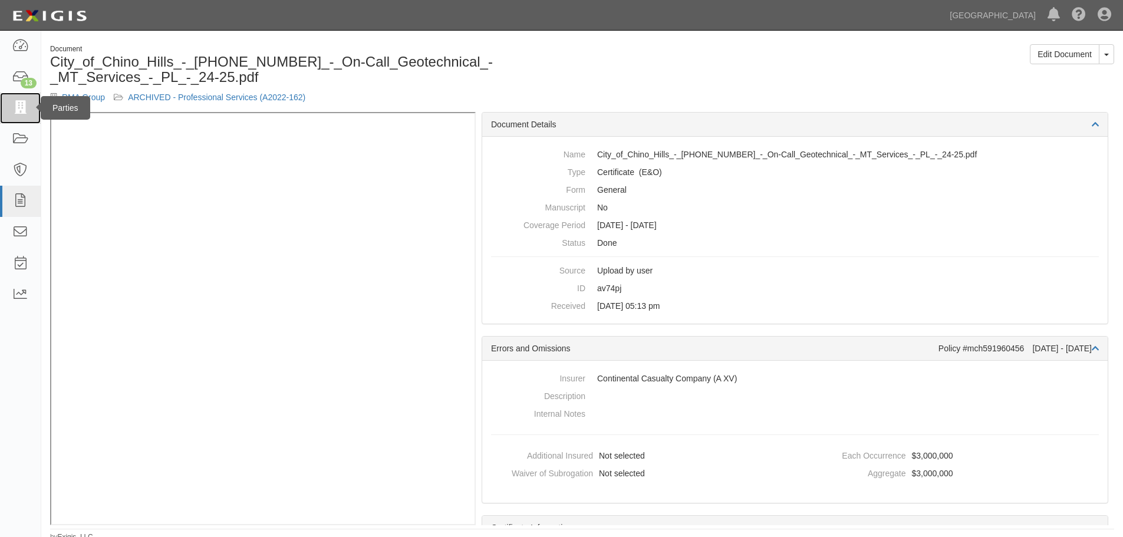
click at [15, 106] on icon at bounding box center [20, 108] width 17 height 14
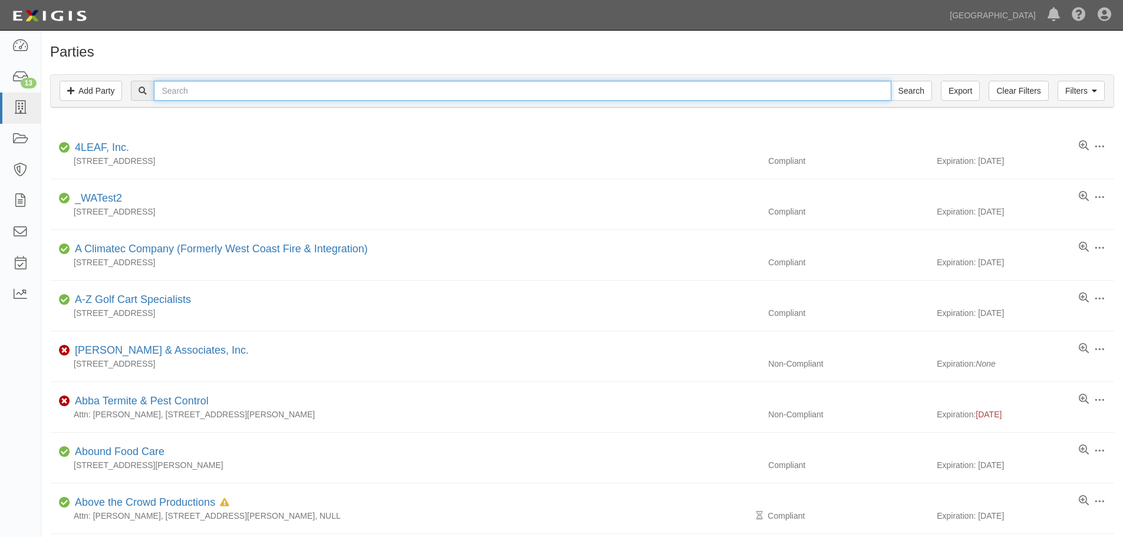
click at [282, 97] on input "text" at bounding box center [522, 91] width 737 height 20
type input "leatherman"
click at [891, 81] on input "Search" at bounding box center [911, 91] width 41 height 20
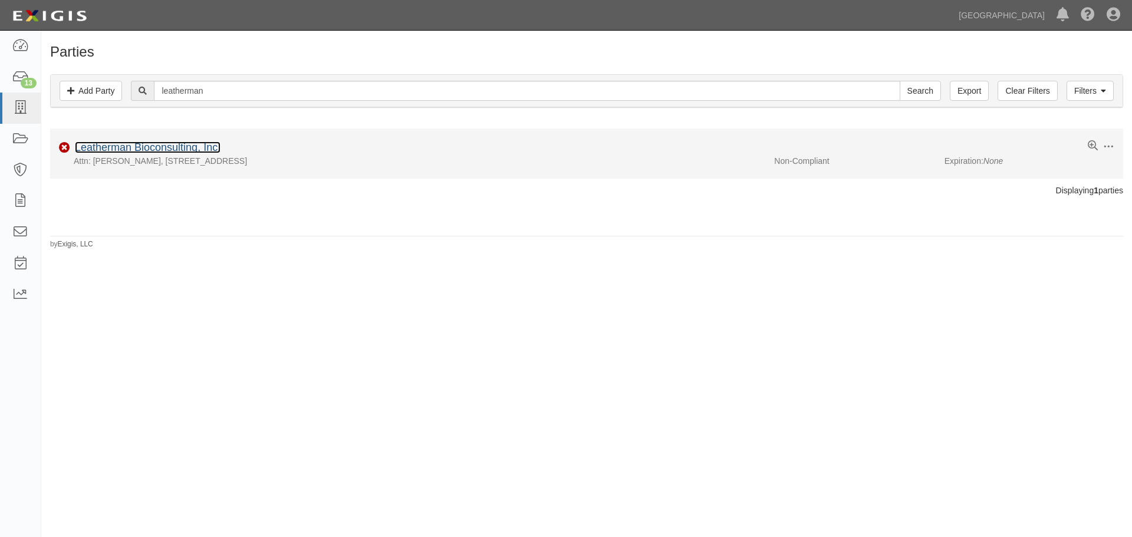
click at [145, 144] on link "Leatherman Bioconsulting, Inc." at bounding box center [148, 148] width 146 height 12
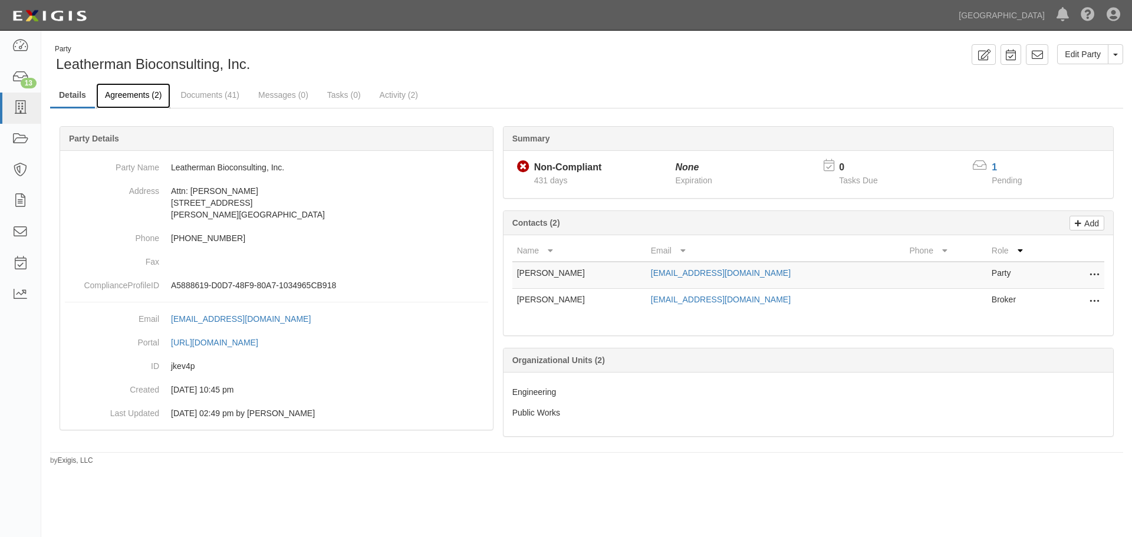
click at [120, 94] on link "Agreements (2)" at bounding box center [133, 95] width 74 height 25
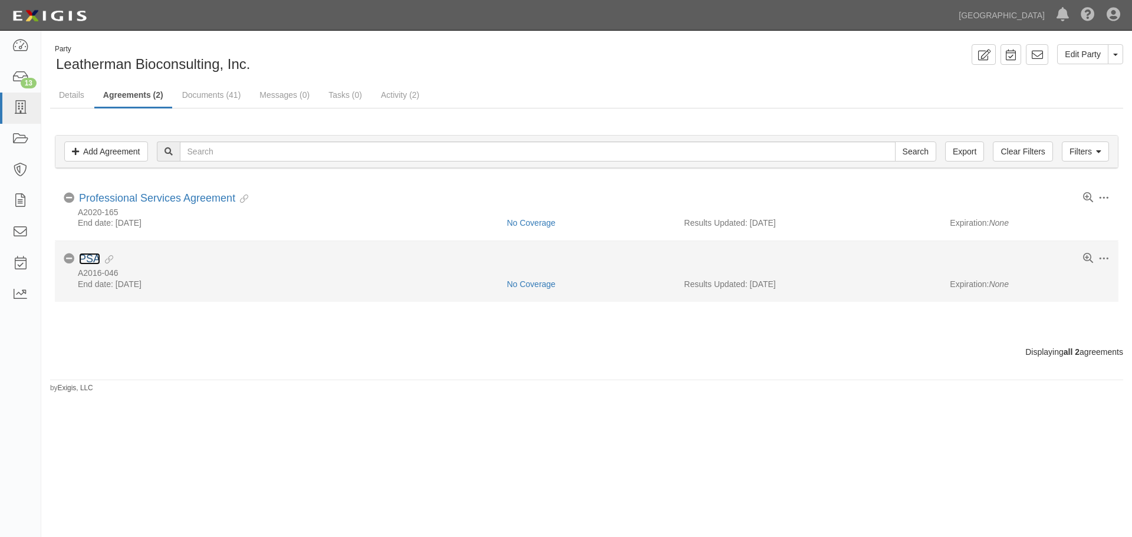
click at [87, 258] on link "PSA" at bounding box center [89, 259] width 21 height 12
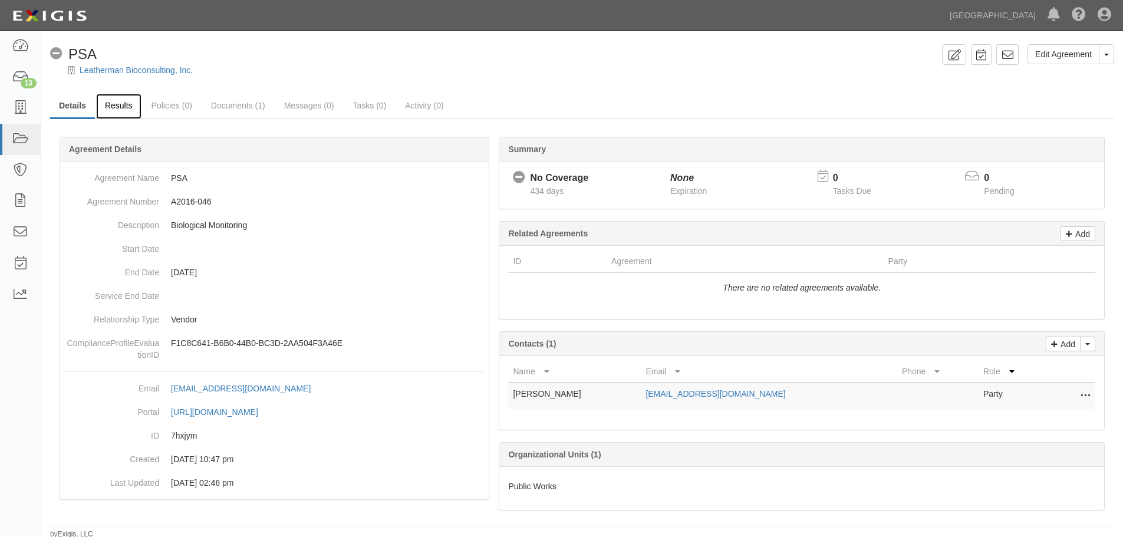
click at [119, 97] on link "Results" at bounding box center [118, 106] width 45 height 25
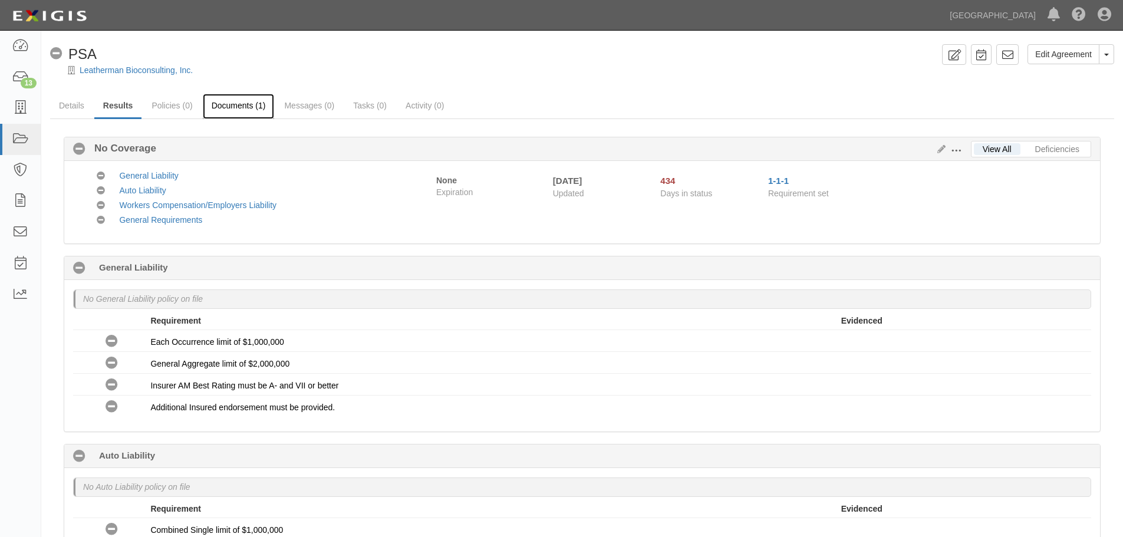
click at [246, 107] on link "Documents (1)" at bounding box center [239, 106] width 72 height 25
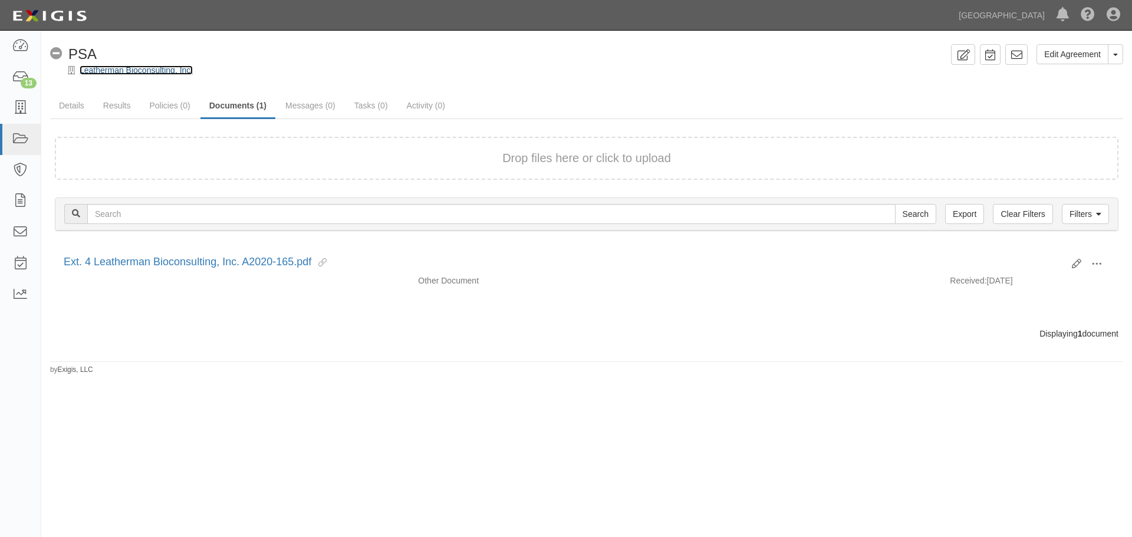
click at [103, 68] on link "Leatherman Bioconsulting, Inc." at bounding box center [136, 69] width 113 height 9
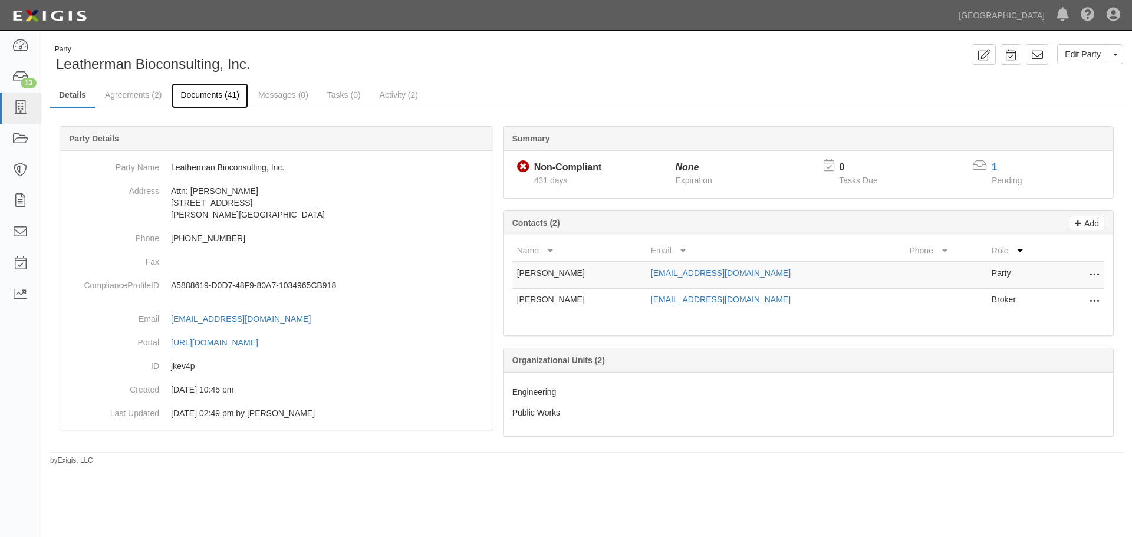
click at [206, 90] on link "Documents (41)" at bounding box center [210, 95] width 77 height 25
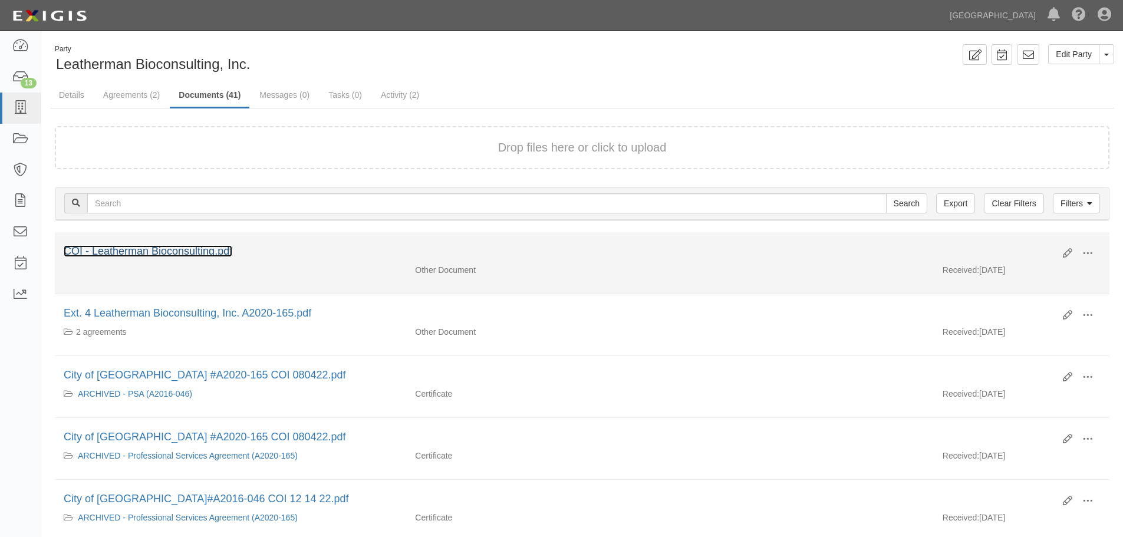
click at [181, 254] on link "COI - Leatherman Bioconsulting.pdf" at bounding box center [148, 251] width 169 height 12
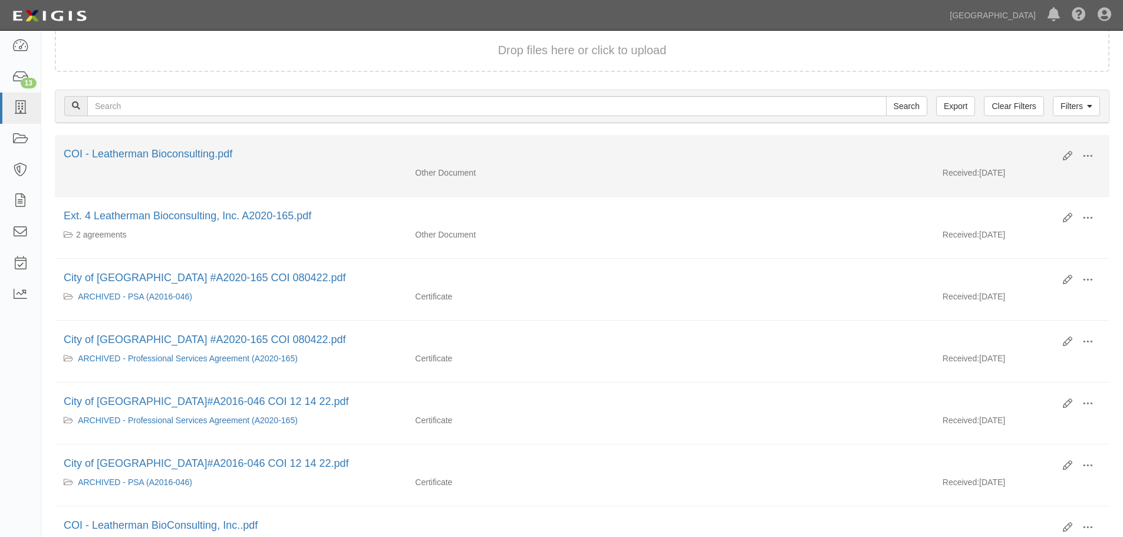
scroll to position [118, 0]
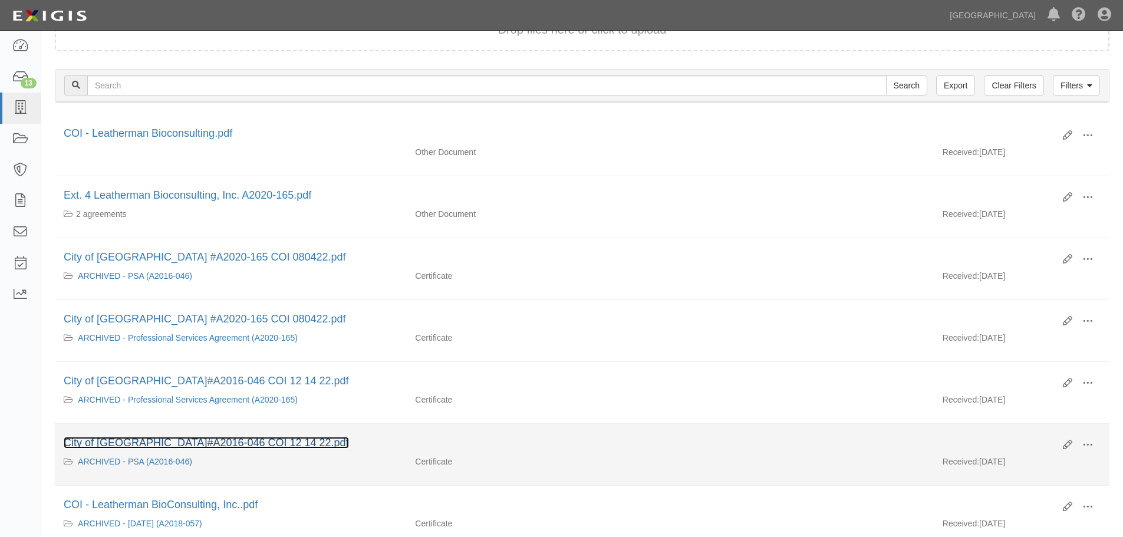
click at [263, 440] on link "City of [GEOGRAPHIC_DATA]#A2016-046 COI 12 14 22.pdf" at bounding box center [206, 443] width 285 height 12
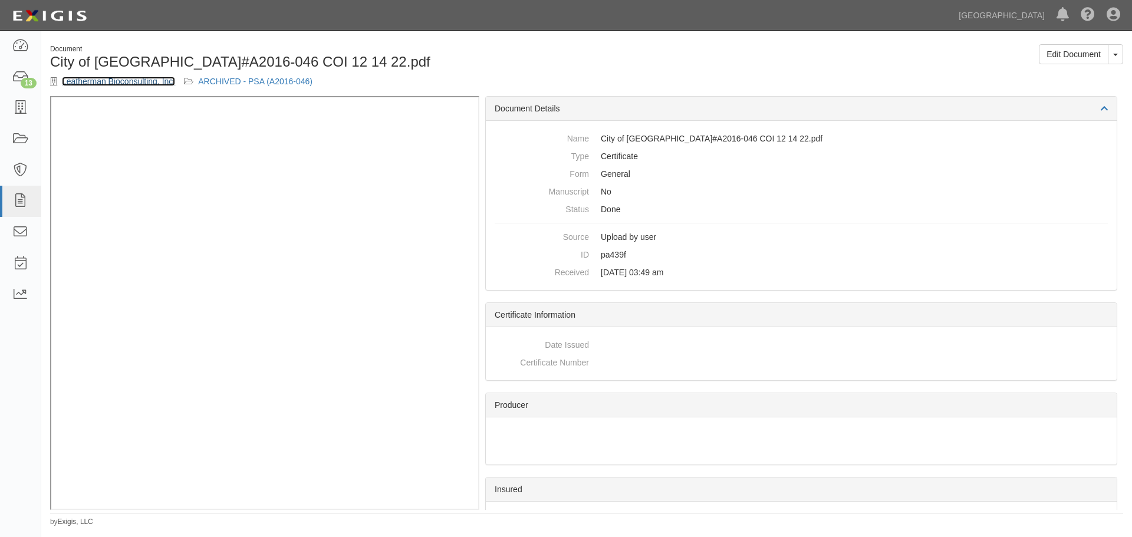
click at [124, 77] on link "Leatherman Bioconsulting, Inc." at bounding box center [118, 81] width 113 height 9
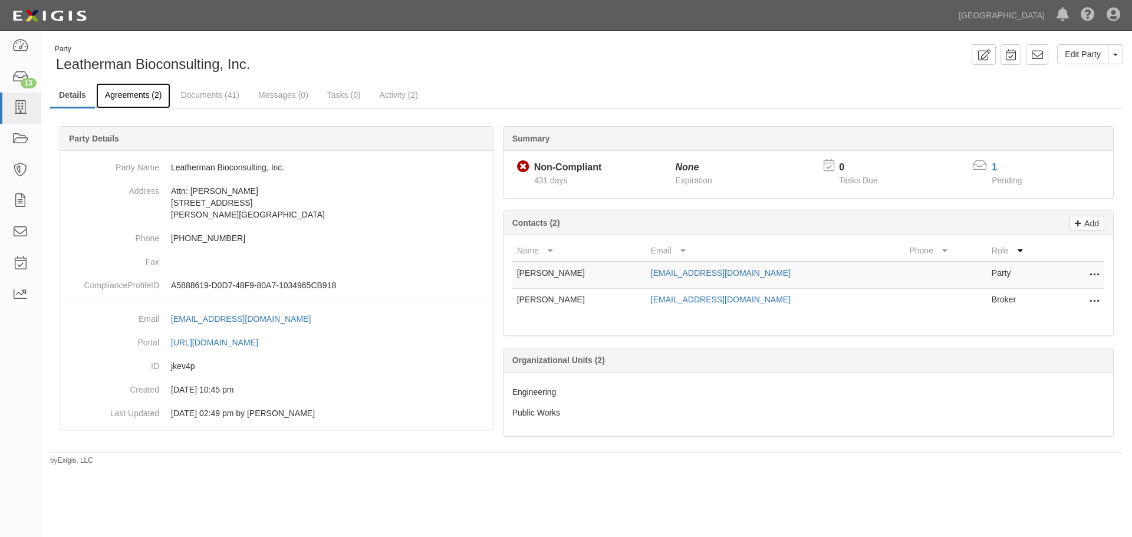
click at [140, 94] on link "Agreements (2)" at bounding box center [133, 95] width 74 height 25
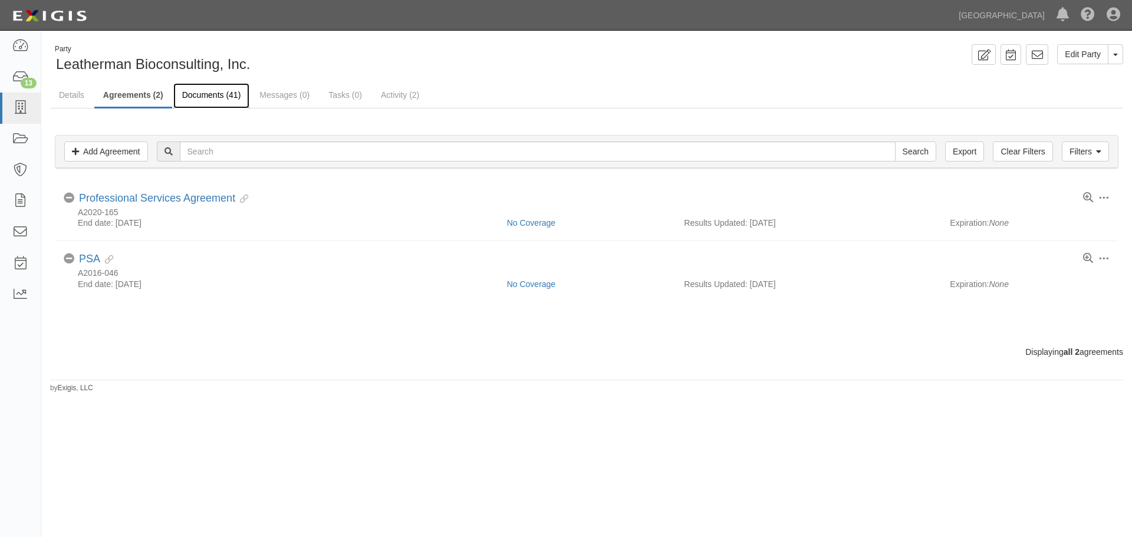
click at [235, 91] on link "Documents (41)" at bounding box center [211, 95] width 77 height 25
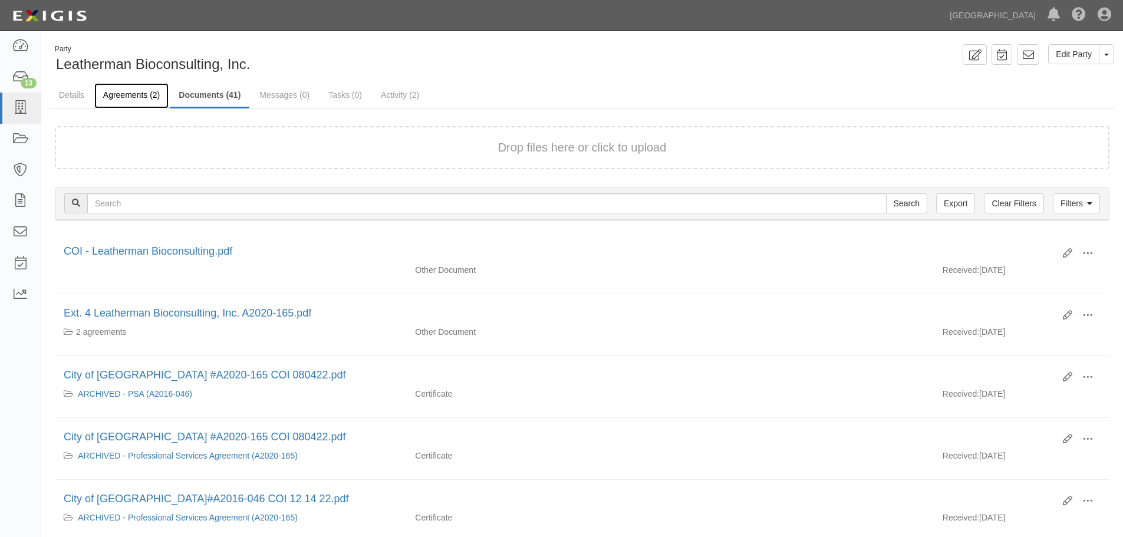
click at [133, 96] on link "Agreements (2)" at bounding box center [131, 95] width 74 height 25
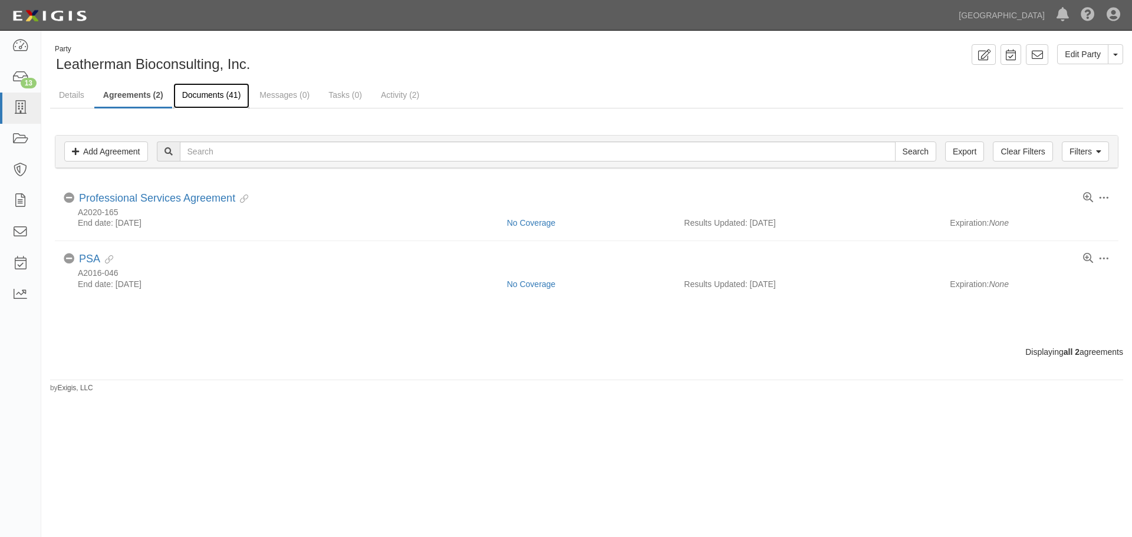
click at [198, 90] on link "Documents (41)" at bounding box center [211, 95] width 77 height 25
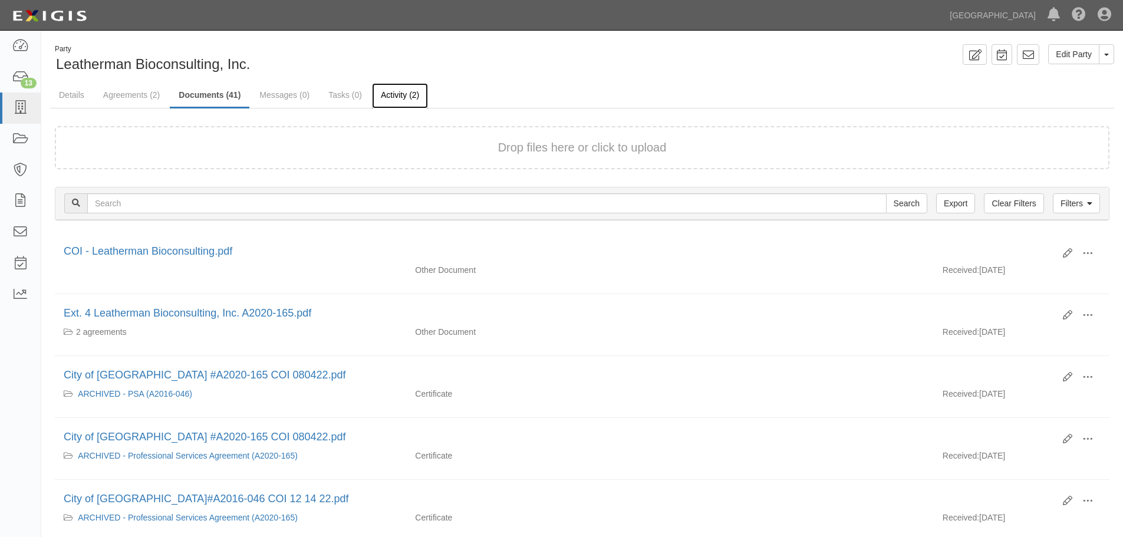
click at [403, 93] on link "Activity (2)" at bounding box center [400, 95] width 56 height 25
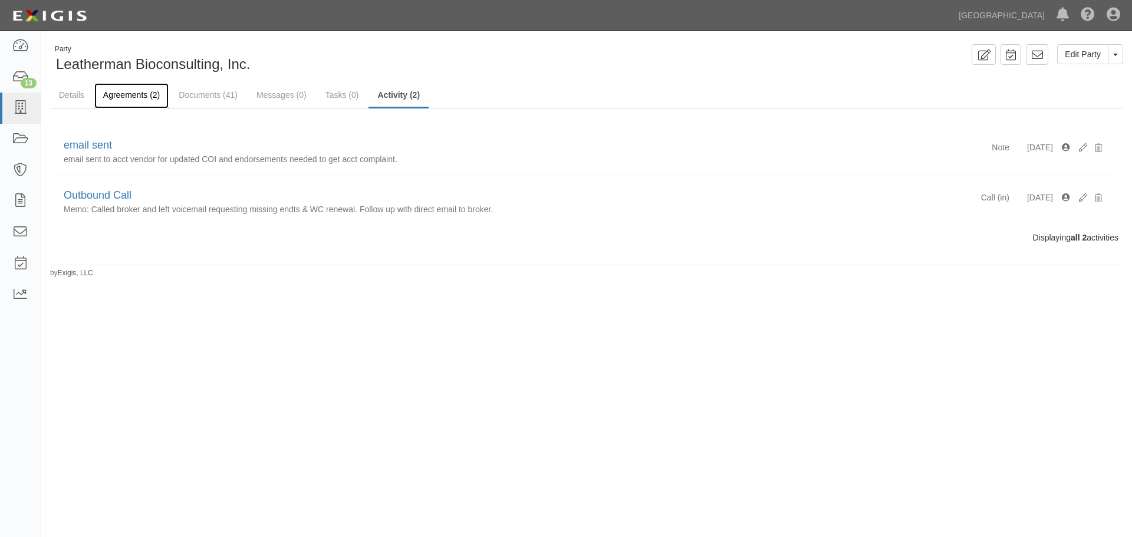
click at [142, 93] on link "Agreements (2)" at bounding box center [131, 95] width 74 height 25
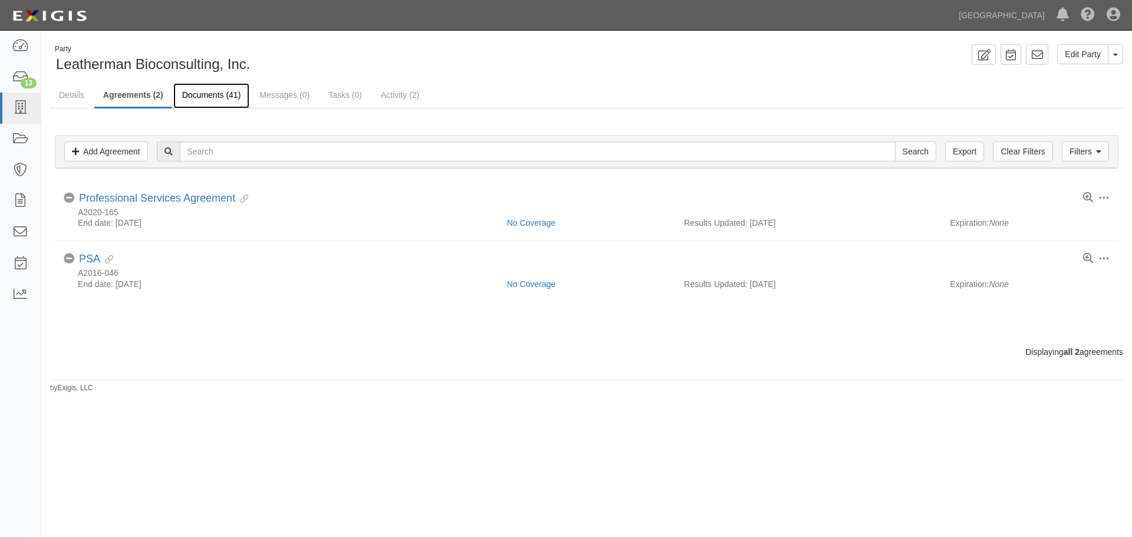
click at [196, 88] on link "Documents (41)" at bounding box center [211, 95] width 77 height 25
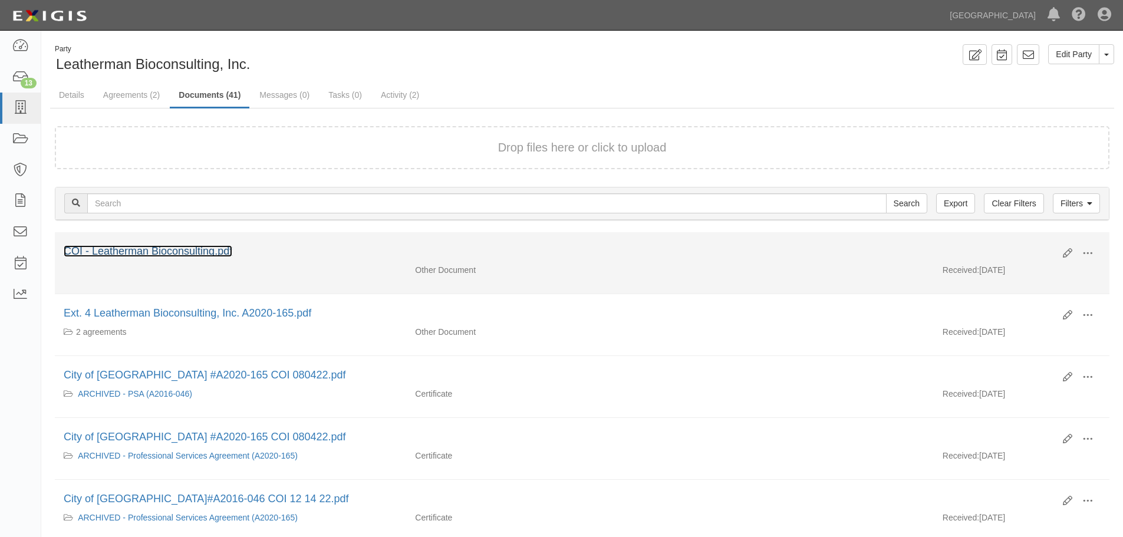
click at [176, 254] on link "COI - Leatherman Bioconsulting.pdf" at bounding box center [148, 251] width 169 height 12
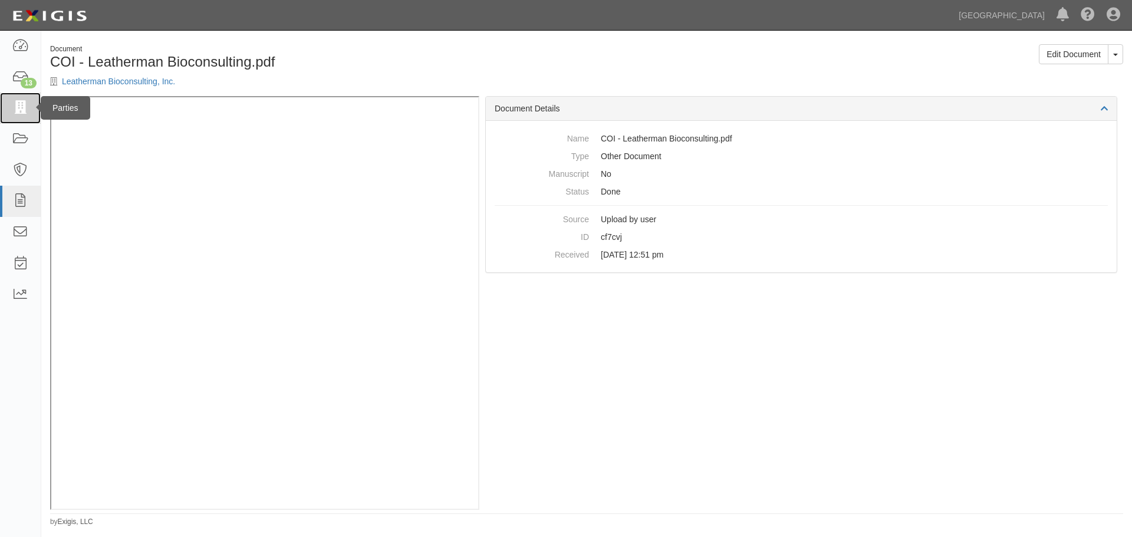
click at [24, 110] on icon at bounding box center [20, 108] width 17 height 14
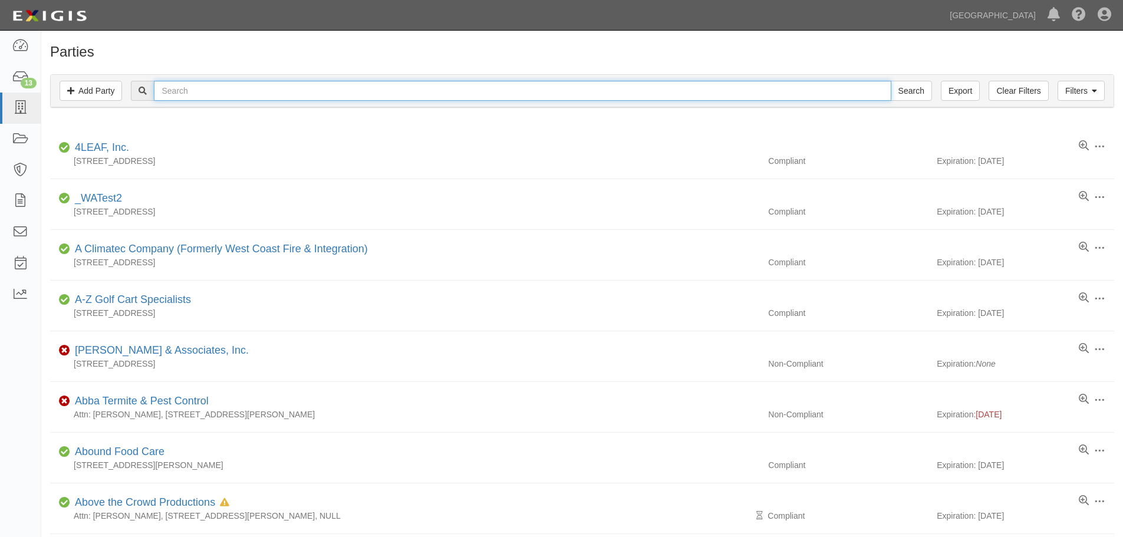
click at [258, 90] on input "text" at bounding box center [522, 91] width 737 height 20
type input "W.A. Rasic"
click at [891, 81] on input "Search" at bounding box center [911, 91] width 41 height 20
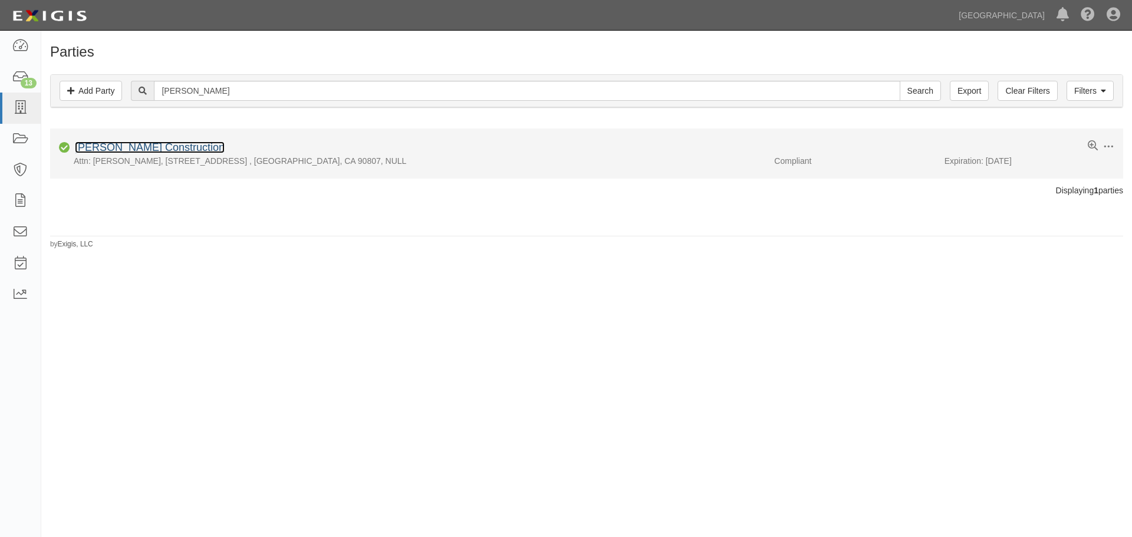
click at [176, 142] on link "[PERSON_NAME] Construction" at bounding box center [150, 148] width 150 height 12
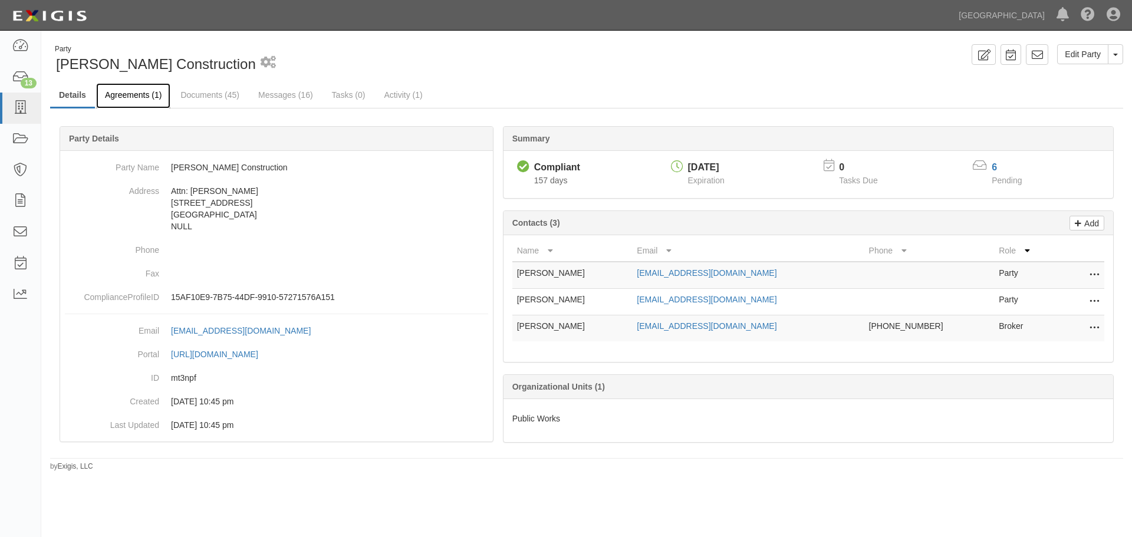
click at [123, 93] on link "Agreements (1)" at bounding box center [133, 95] width 74 height 25
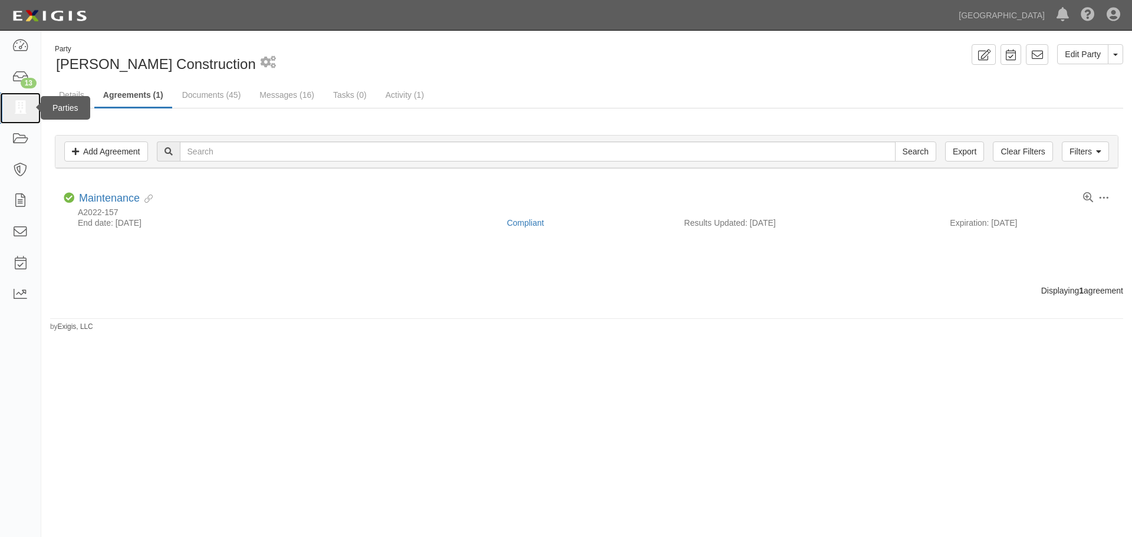
click at [25, 106] on icon at bounding box center [20, 108] width 17 height 14
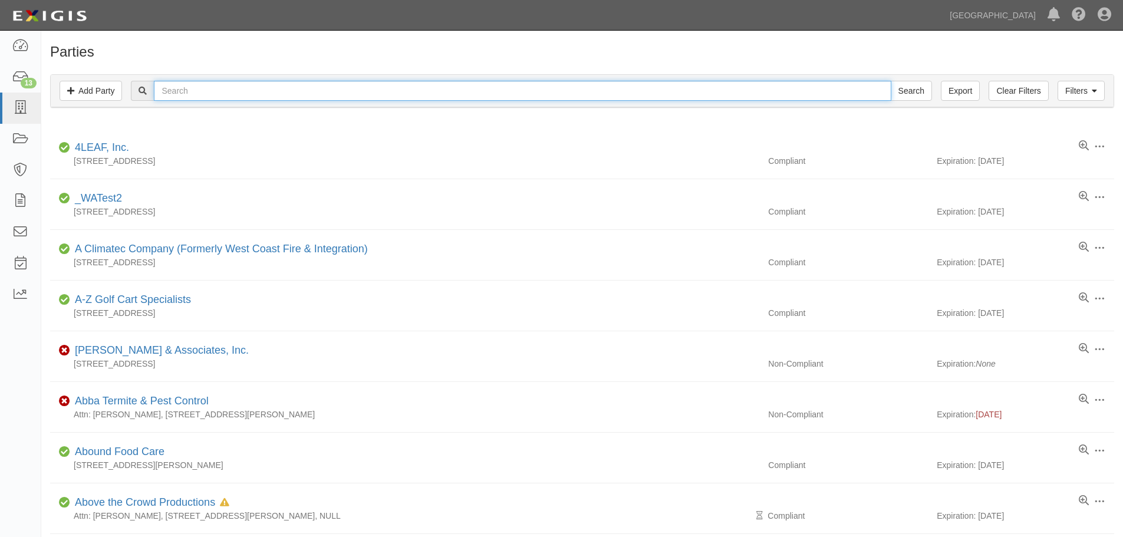
click at [204, 93] on input "text" at bounding box center [522, 91] width 737 height 20
type input "[PERSON_NAME] Bros."
click at [891, 81] on input "Search" at bounding box center [911, 91] width 41 height 20
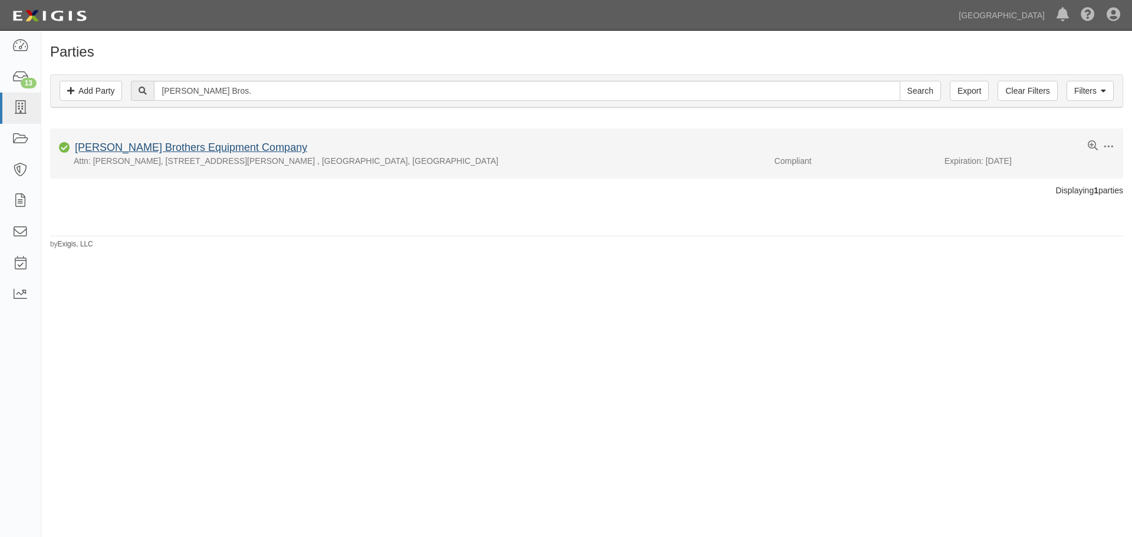
click at [156, 153] on div "[PERSON_NAME] Brothers Equipment Company" at bounding box center [188, 147] width 237 height 15
click at [153, 149] on link "[PERSON_NAME] Brothers Equipment Company" at bounding box center [191, 148] width 232 height 12
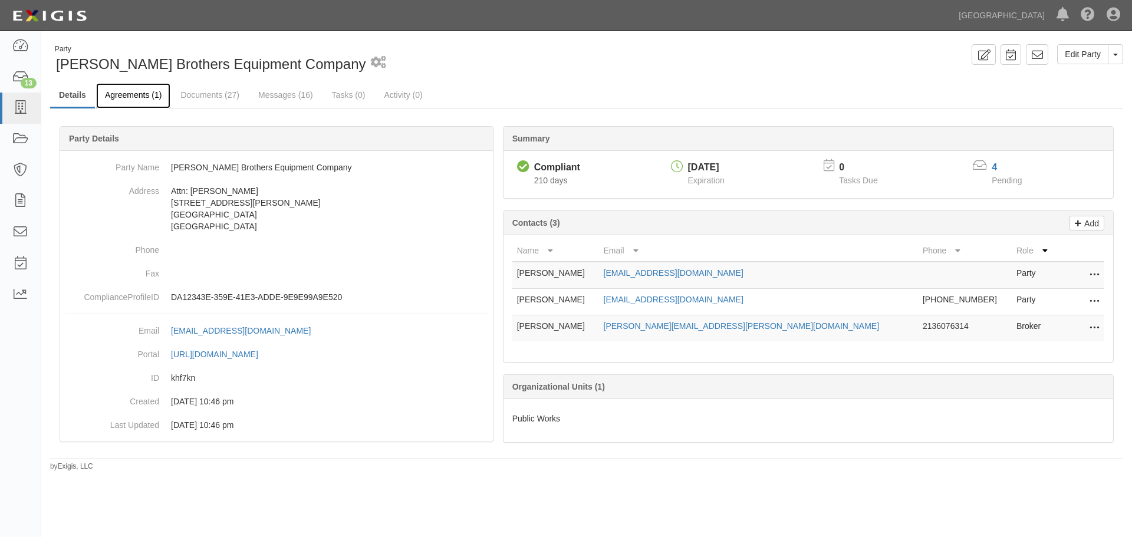
click at [137, 93] on link "Agreements (1)" at bounding box center [133, 95] width 74 height 25
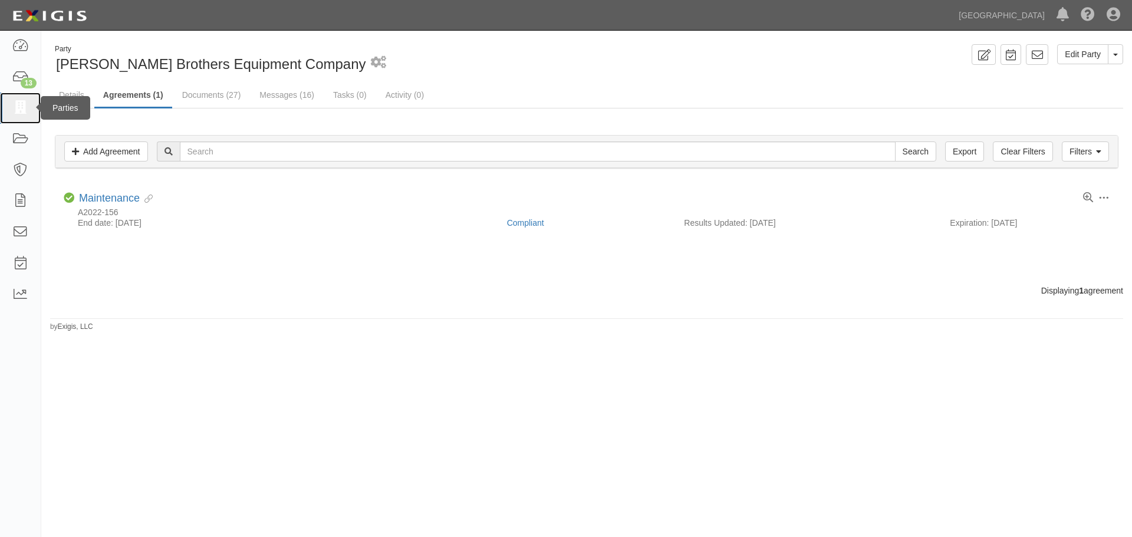
click at [25, 103] on icon at bounding box center [20, 108] width 17 height 14
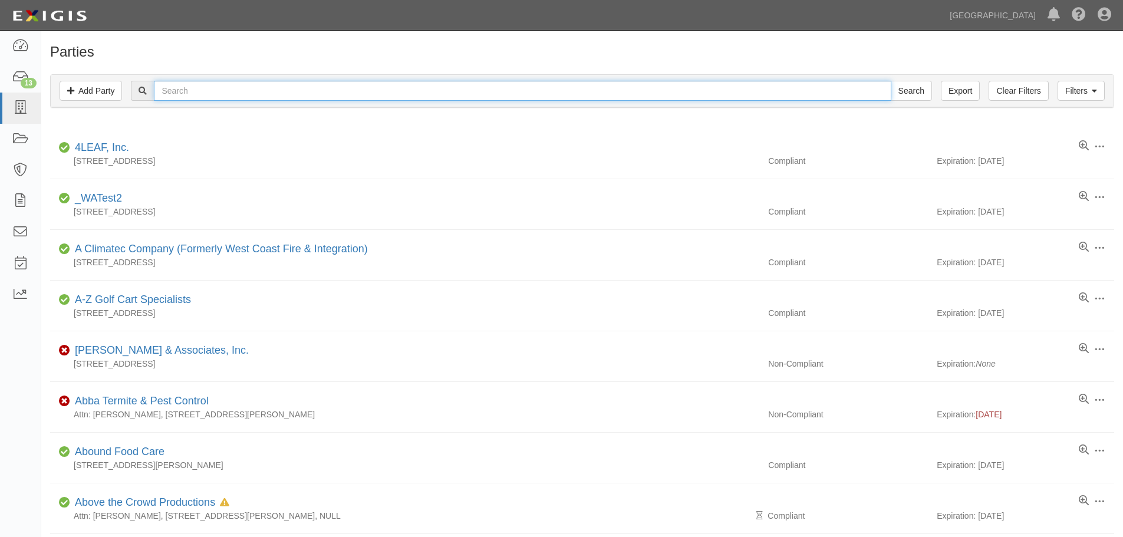
drag, startPoint x: 197, startPoint y: 90, endPoint x: 203, endPoint y: 86, distance: 7.4
click at [197, 90] on input "text" at bounding box center [522, 91] width 737 height 20
type input "[PERSON_NAME]"
click at [891, 81] on input "Search" at bounding box center [911, 91] width 41 height 20
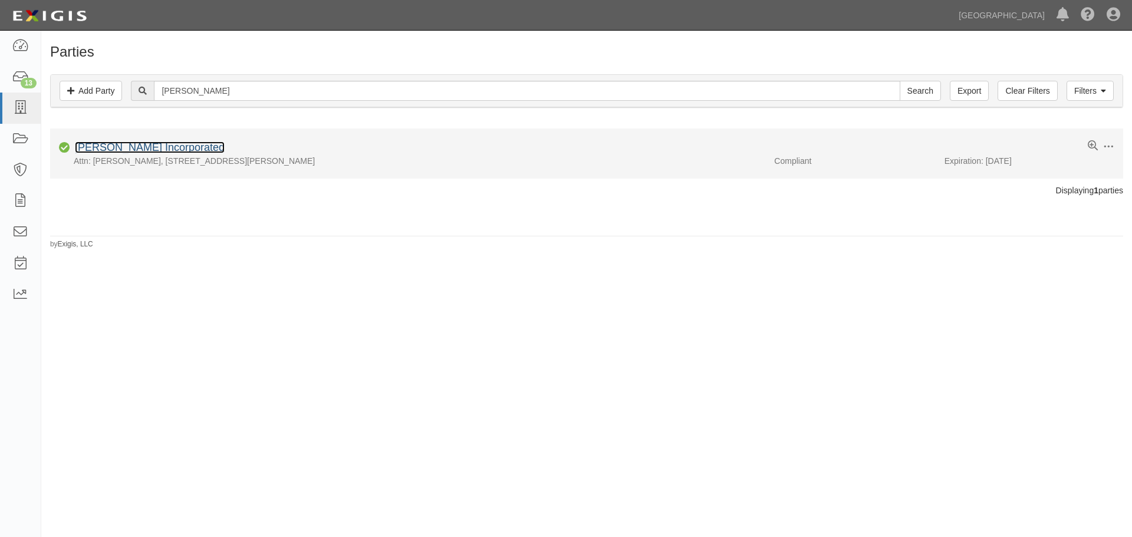
click at [176, 143] on link "[PERSON_NAME] Incorporated" at bounding box center [150, 148] width 150 height 12
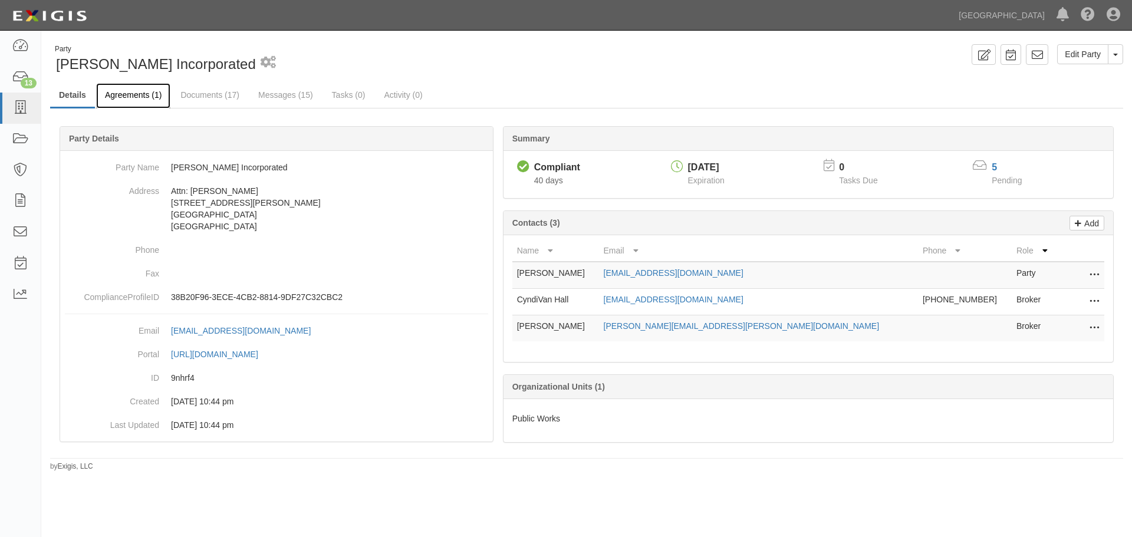
click at [130, 85] on link "Agreements (1)" at bounding box center [133, 95] width 74 height 25
